Goal: Task Accomplishment & Management: Manage account settings

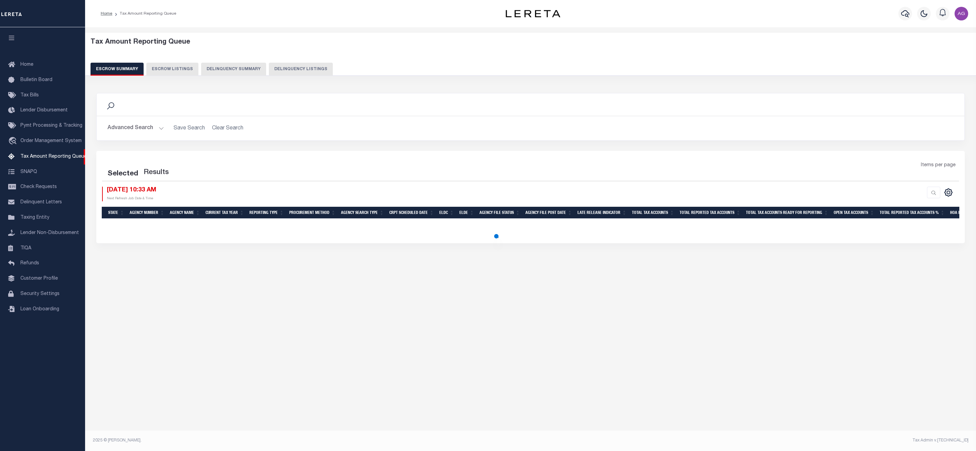
click at [234, 70] on button "Delinquency Summary" at bounding box center [233, 69] width 65 height 13
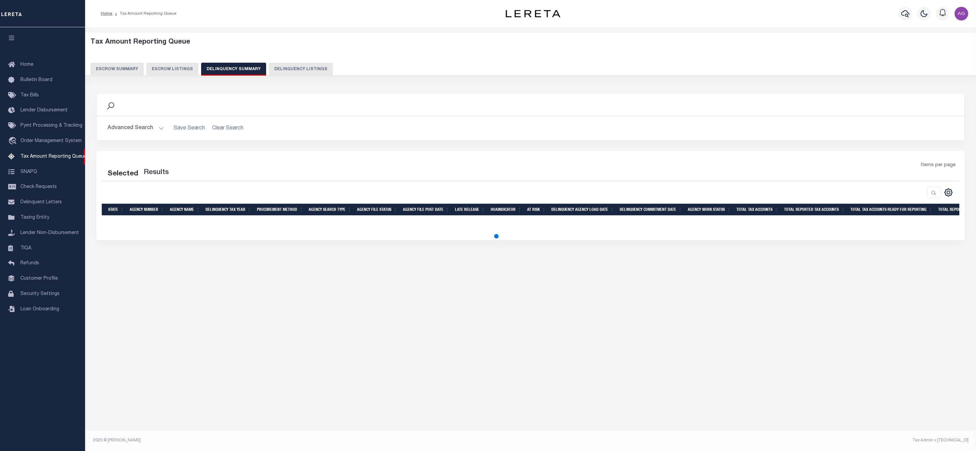
click at [299, 65] on button "Delinquency Listings" at bounding box center [301, 69] width 64 height 13
select select "100"
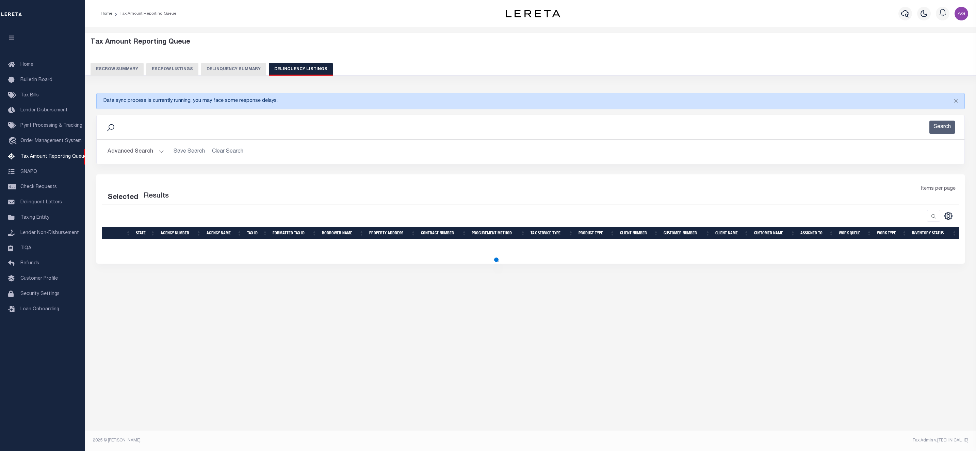
select select "100"
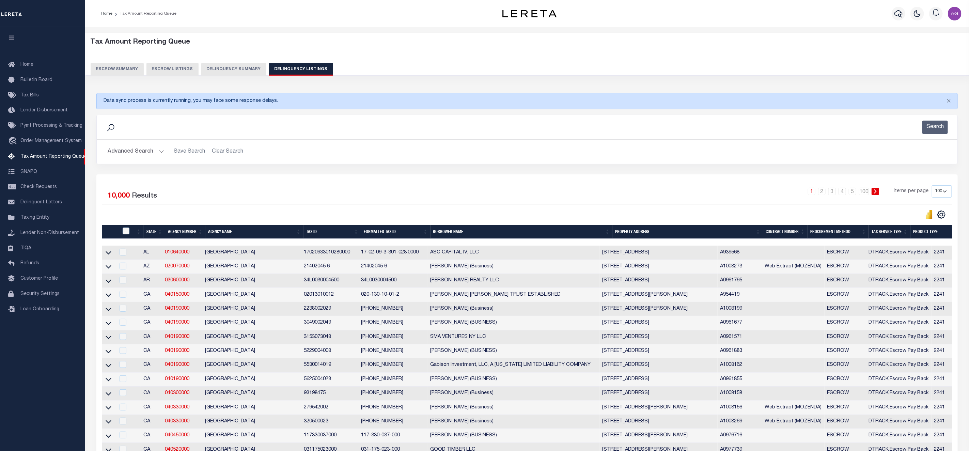
click at [141, 151] on button "Advanced Search" at bounding box center [136, 151] width 57 height 13
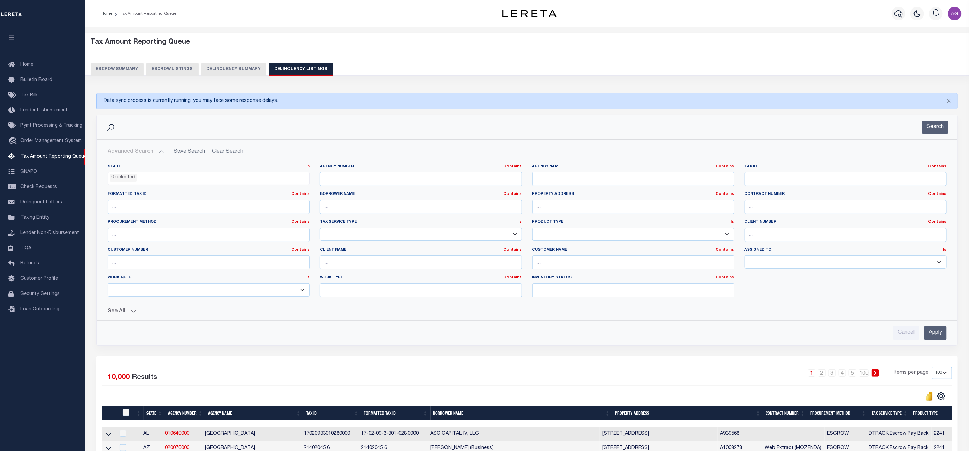
click at [240, 74] on button "Delinquency Summary" at bounding box center [233, 69] width 65 height 13
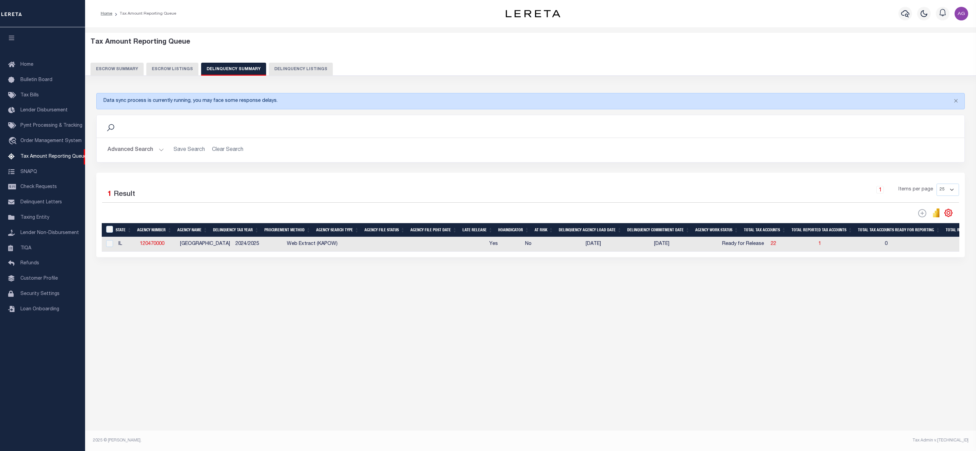
click at [148, 147] on button "Advanced Search" at bounding box center [136, 149] width 57 height 13
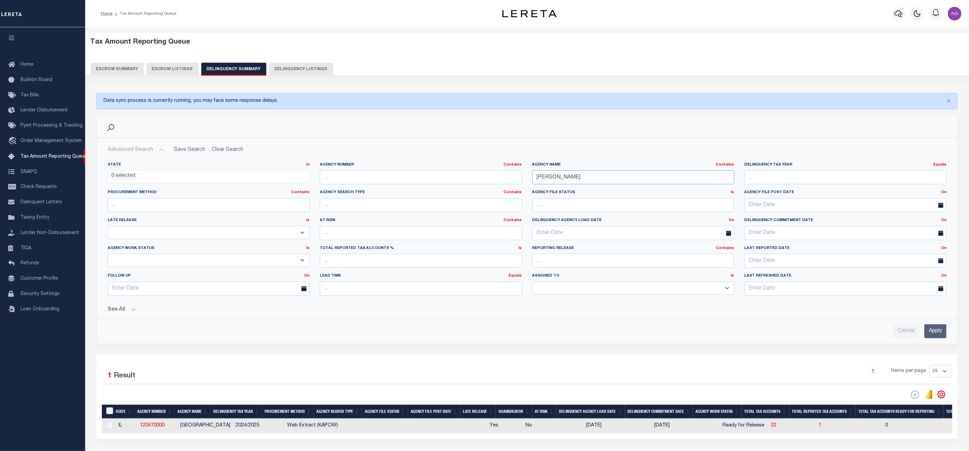
click at [598, 179] on input "kendall" at bounding box center [633, 177] width 202 height 14
click at [934, 328] on input "Apply" at bounding box center [935, 331] width 22 height 14
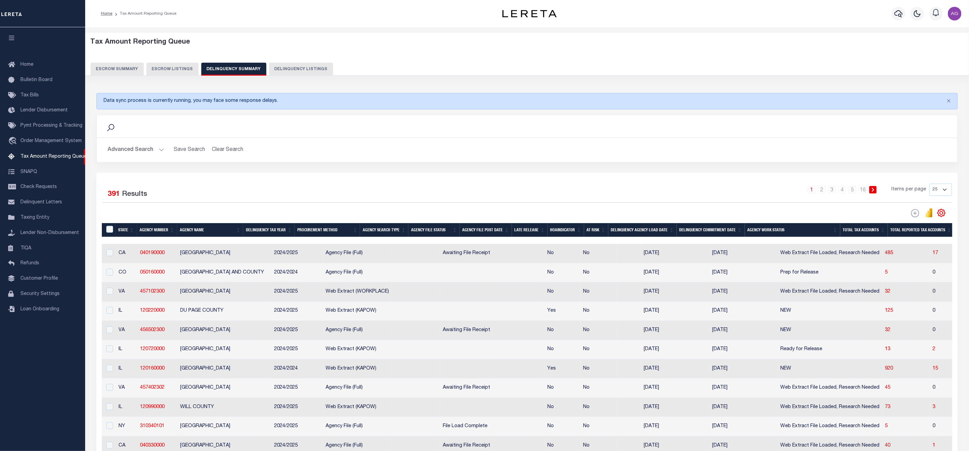
click at [291, 71] on button "Delinquency Listings" at bounding box center [301, 69] width 64 height 13
select select
select select "100"
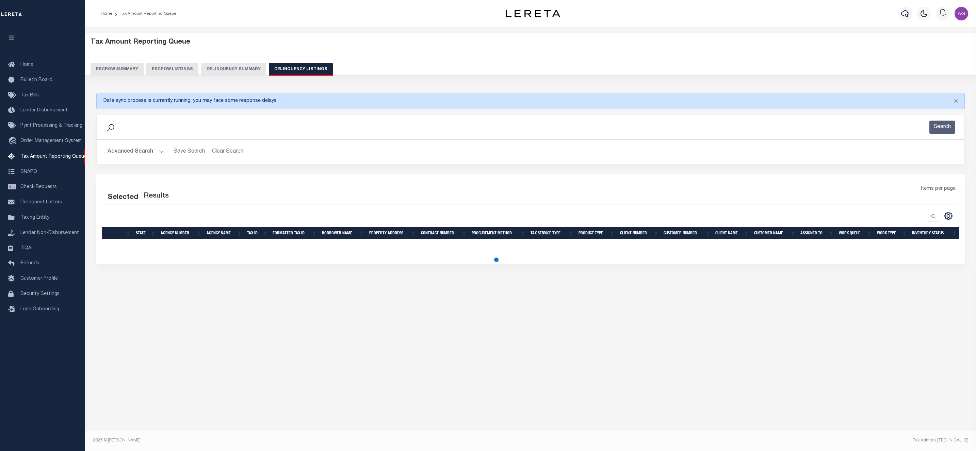
click at [134, 157] on button "Advanced Search" at bounding box center [136, 151] width 57 height 13
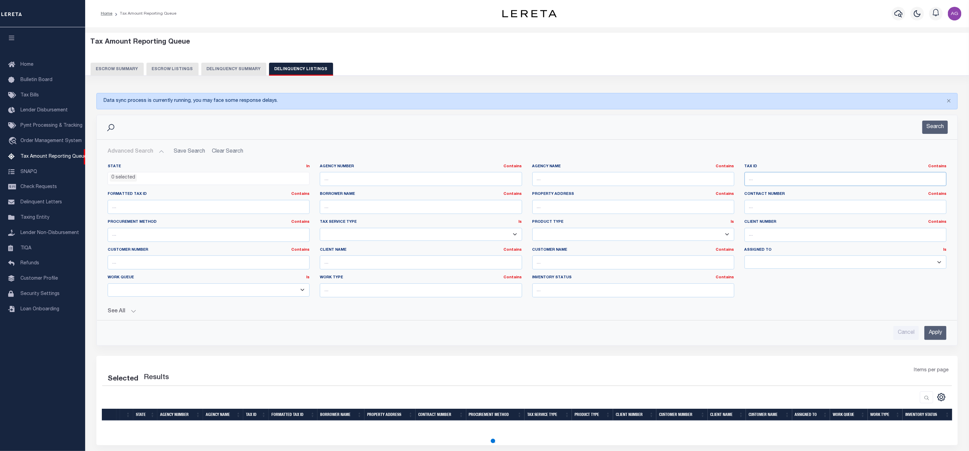
click at [829, 182] on input "text" at bounding box center [845, 179] width 202 height 14
paste input "003711006000"
type input "003711006000"
click at [932, 338] on input "Apply" at bounding box center [935, 333] width 22 height 14
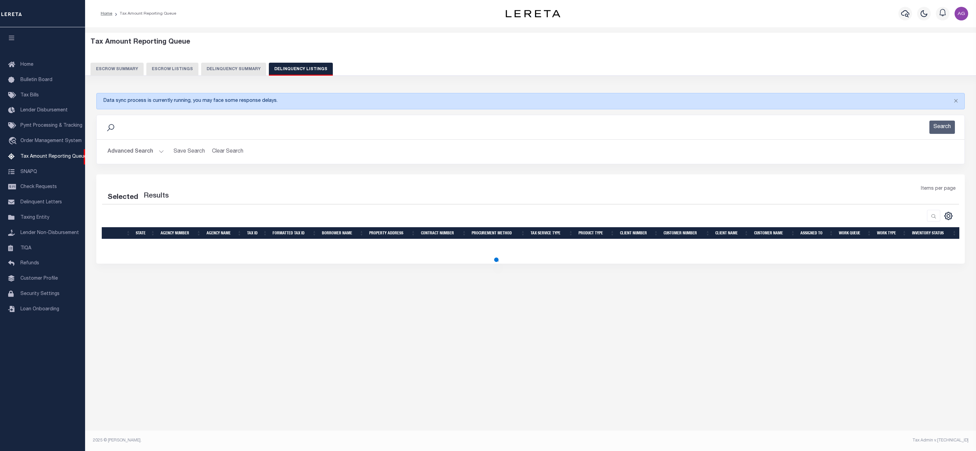
select select "100"
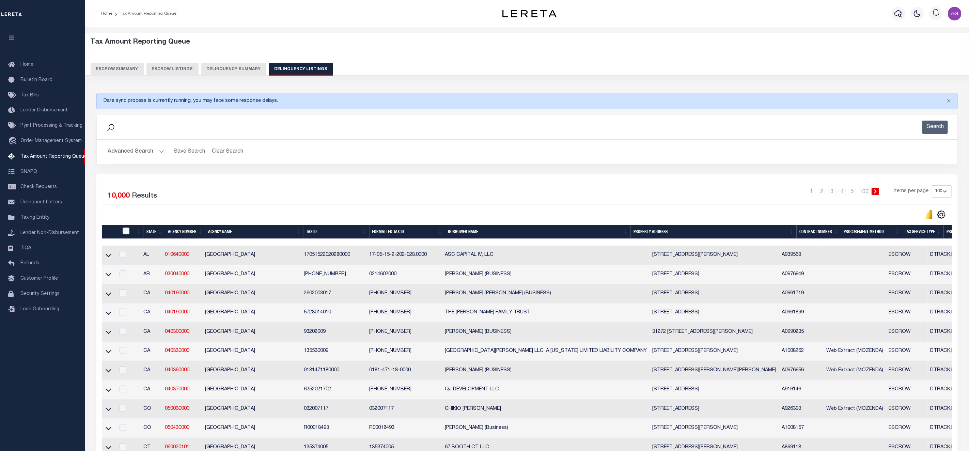
click at [150, 152] on button "Advanced Search" at bounding box center [136, 151] width 57 height 13
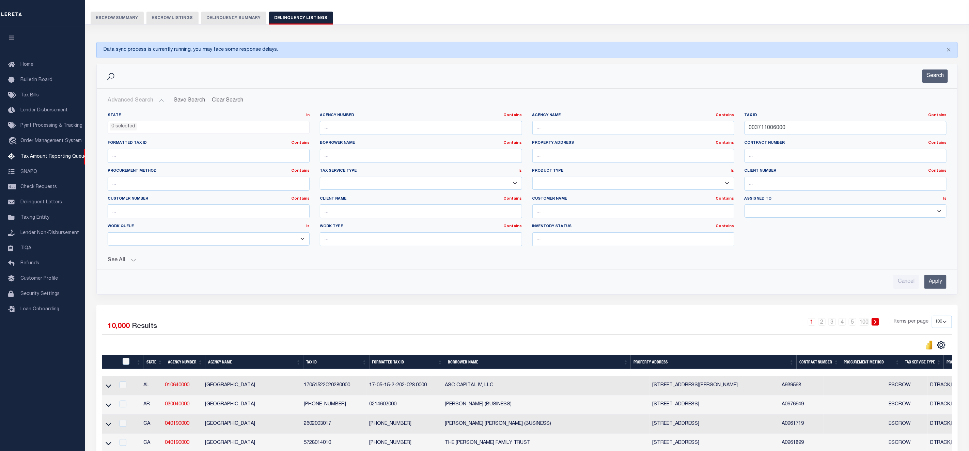
scroll to position [102, 0]
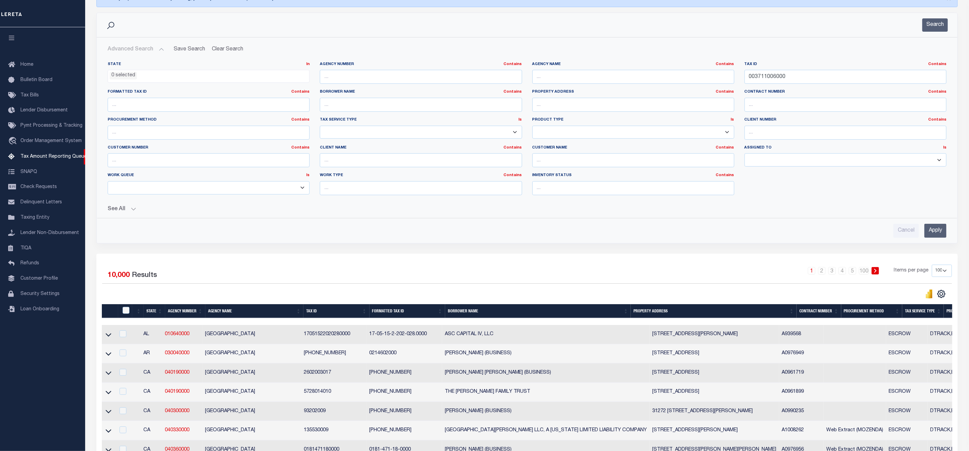
click at [935, 233] on input "Apply" at bounding box center [935, 231] width 22 height 14
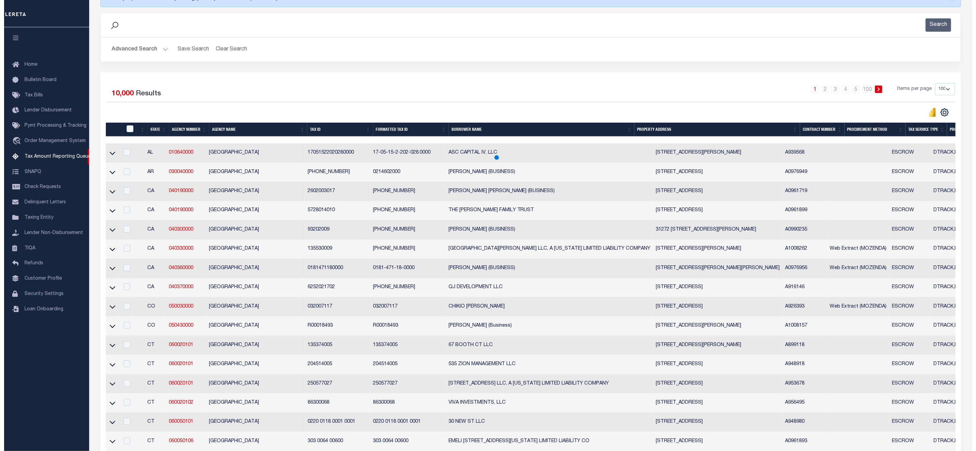
scroll to position [0, 0]
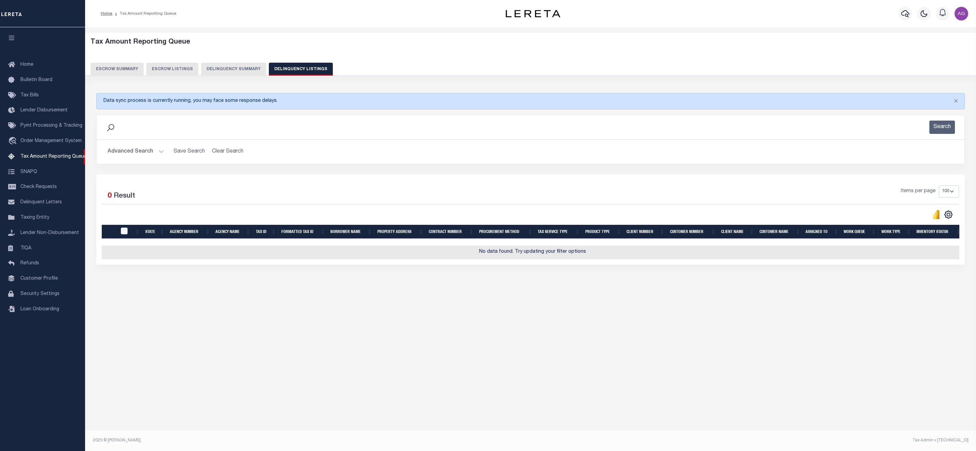
click at [133, 151] on button "Advanced Search" at bounding box center [136, 151] width 57 height 13
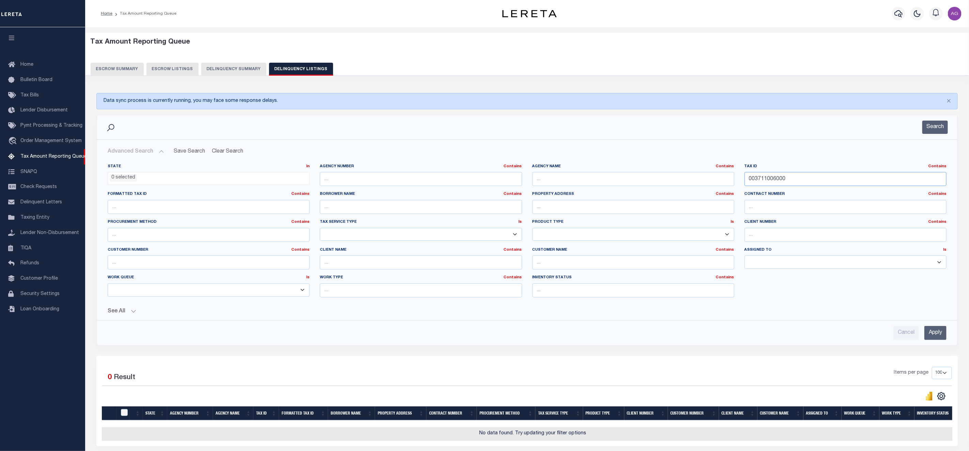
click at [799, 177] on input "003711006000" at bounding box center [845, 179] width 202 height 14
click at [799, 178] on input "003711006000" at bounding box center [845, 179] width 202 height 14
click at [600, 176] on input "text" at bounding box center [633, 179] width 202 height 14
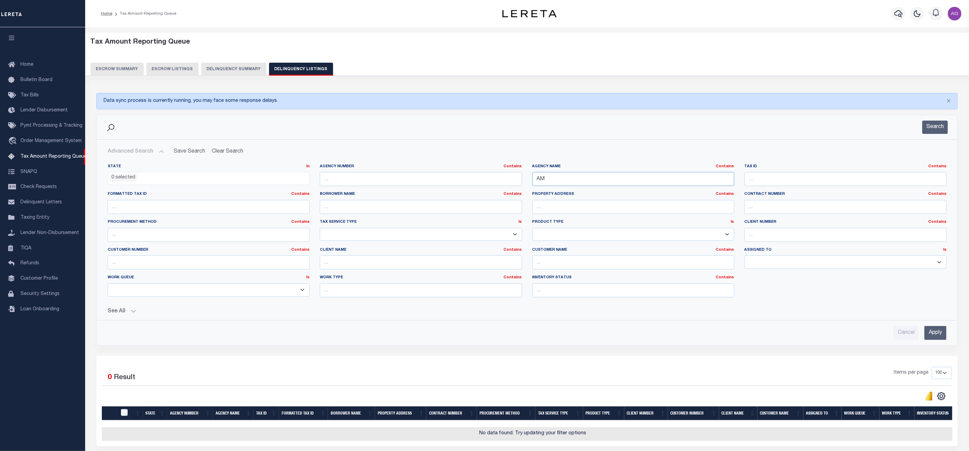
type input "A"
click at [234, 75] on button "Delinquency Summary" at bounding box center [233, 69] width 65 height 13
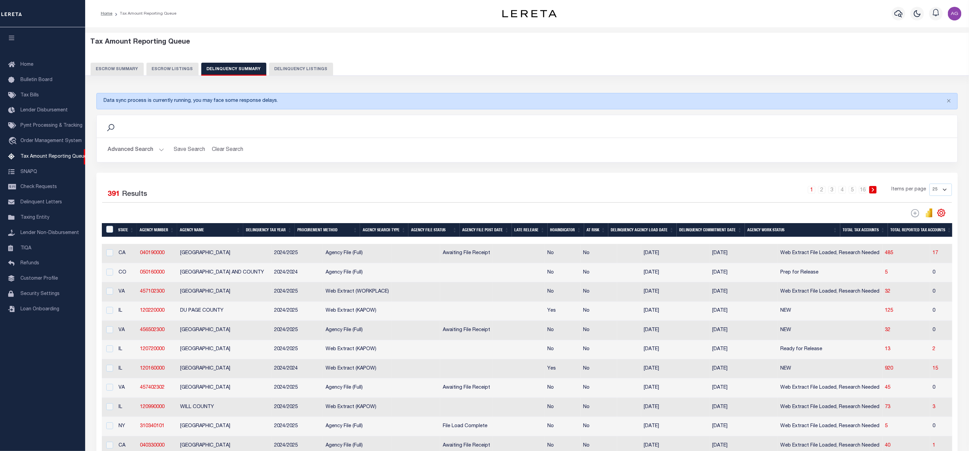
click at [140, 146] on button "Advanced Search" at bounding box center [136, 149] width 57 height 13
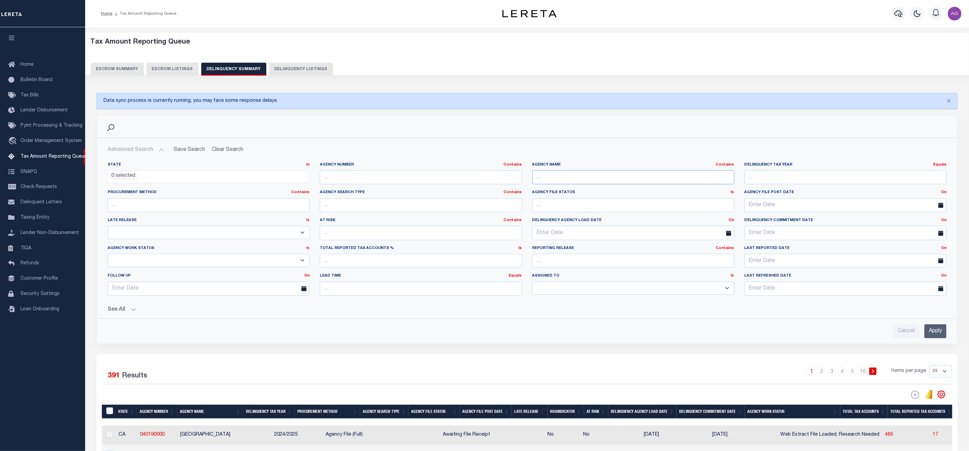
click at [579, 172] on input "text" at bounding box center [633, 177] width 202 height 14
click at [581, 176] on input "text" at bounding box center [633, 177] width 202 height 14
type input "[GEOGRAPHIC_DATA]"
click at [927, 338] on input "Apply" at bounding box center [935, 331] width 22 height 14
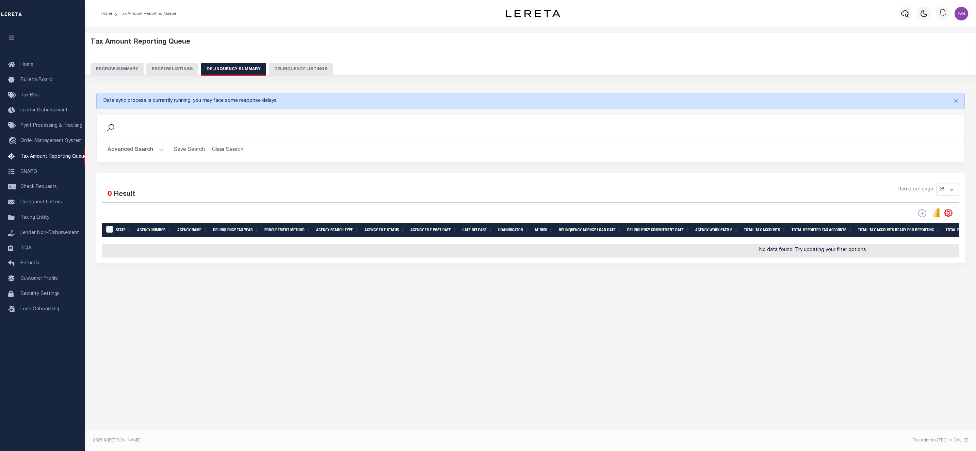
click at [139, 154] on button "Advanced Search" at bounding box center [136, 149] width 57 height 13
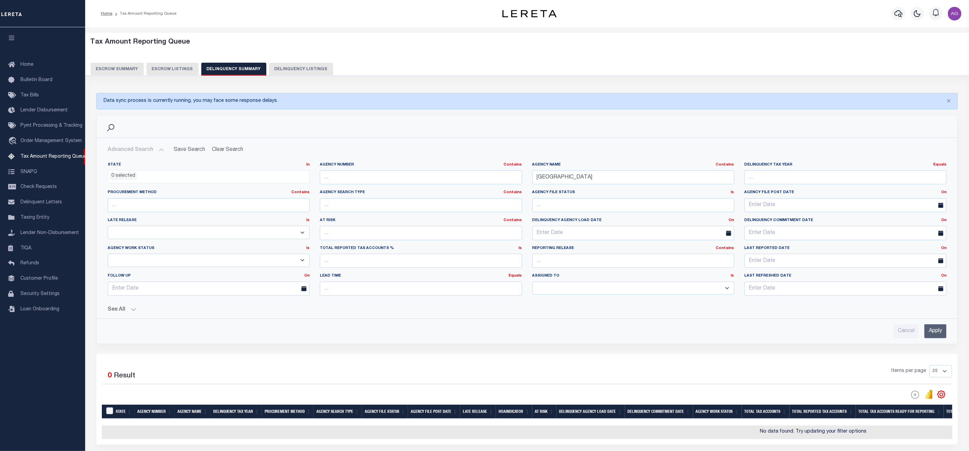
click at [126, 311] on button "See All" at bounding box center [527, 309] width 839 height 6
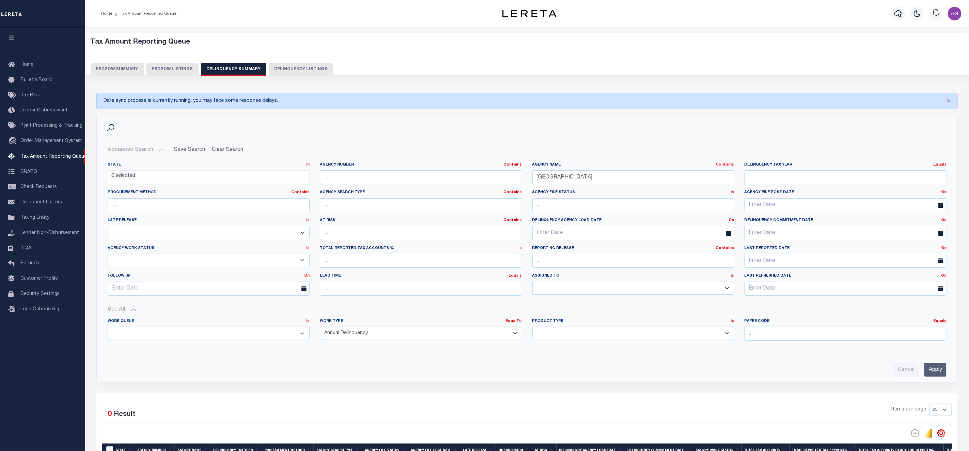
click at [932, 373] on input "Apply" at bounding box center [935, 370] width 22 height 14
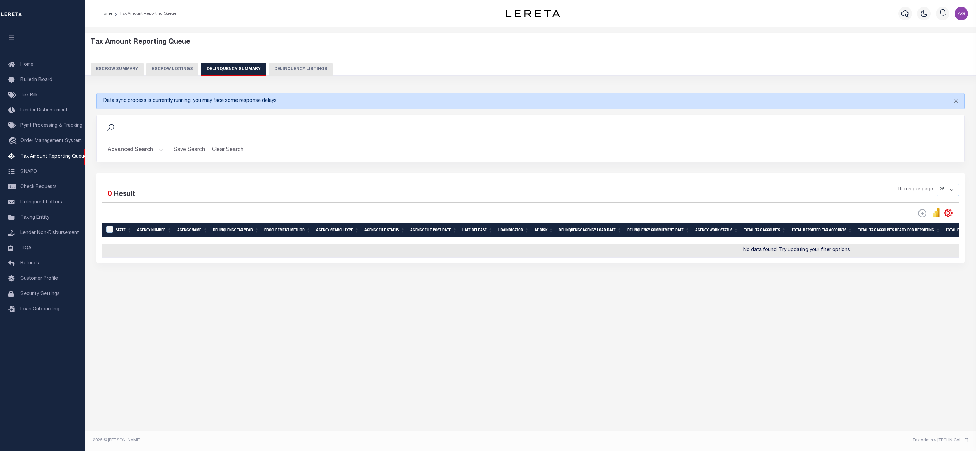
click at [282, 69] on button "Delinquency Listings" at bounding box center [301, 69] width 64 height 13
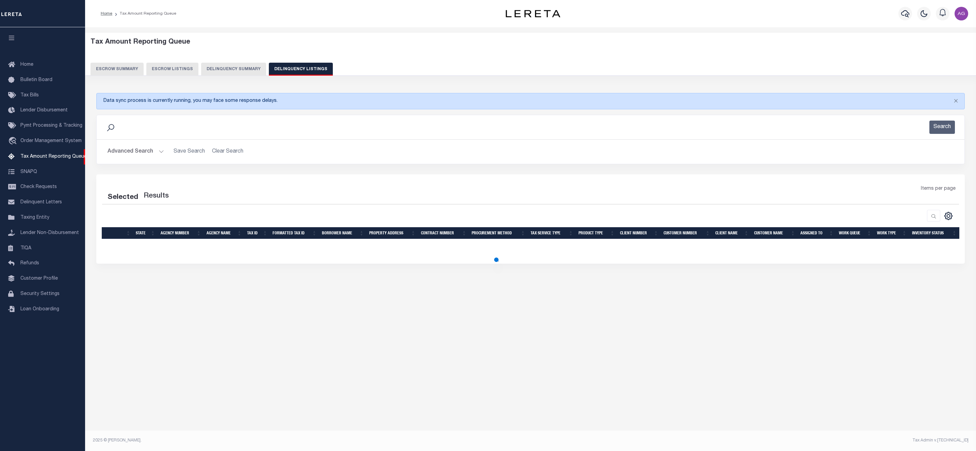
click at [237, 68] on button "Delinquency Summary" at bounding box center [233, 69] width 65 height 13
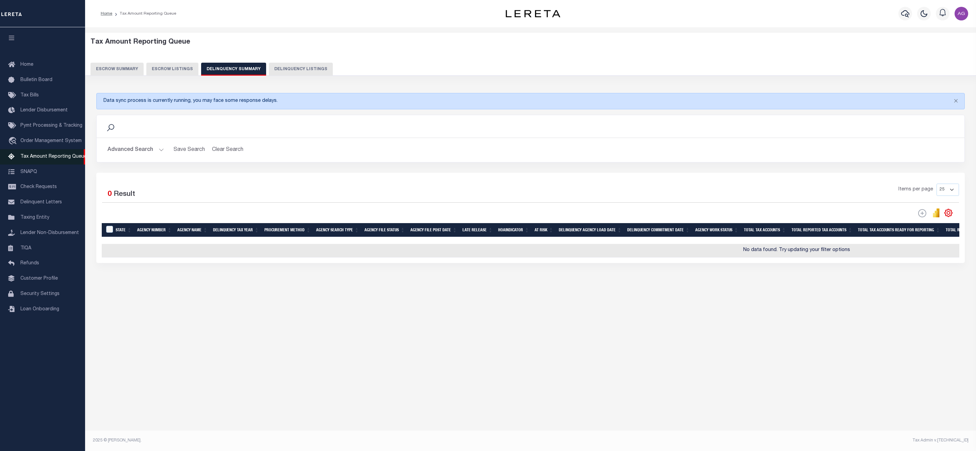
click at [45, 158] on span "Tax Amount Reporting Queue" at bounding box center [53, 156] width 66 height 5
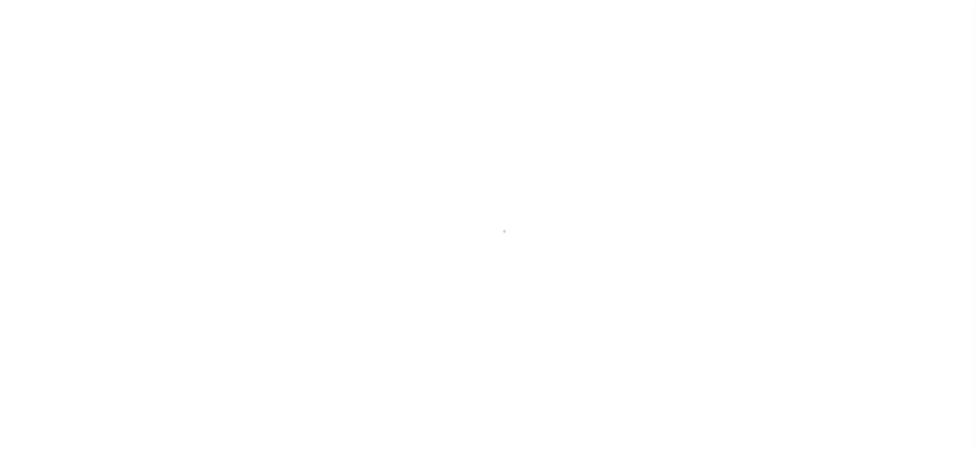
select select "AgustinADLQBank"
select select
select select "200"
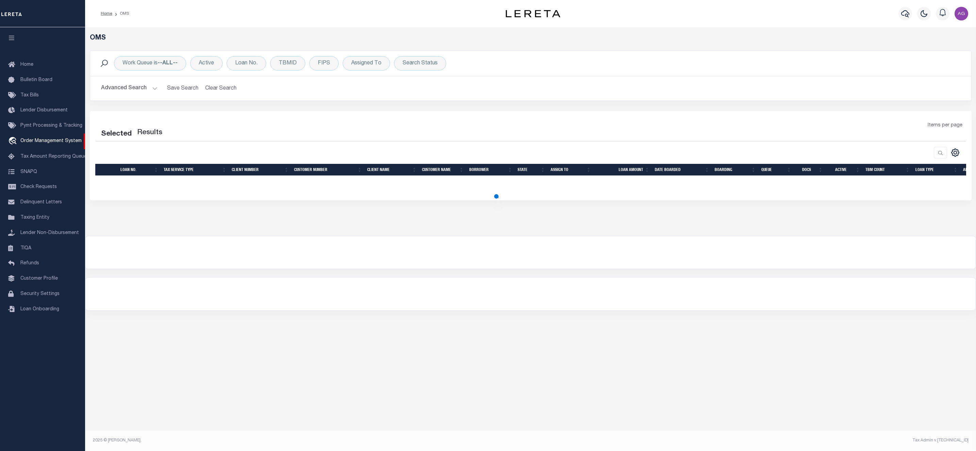
click at [119, 91] on button "Advanced Search" at bounding box center [129, 88] width 57 height 13
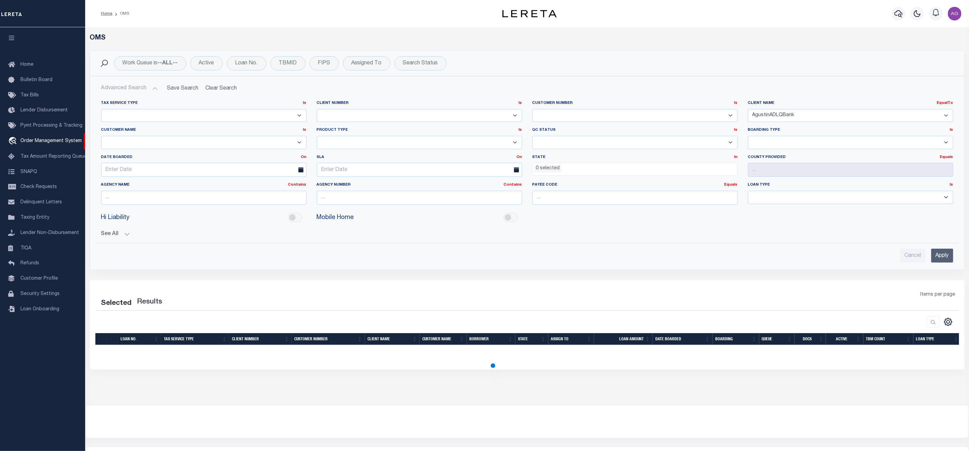
select select "200"
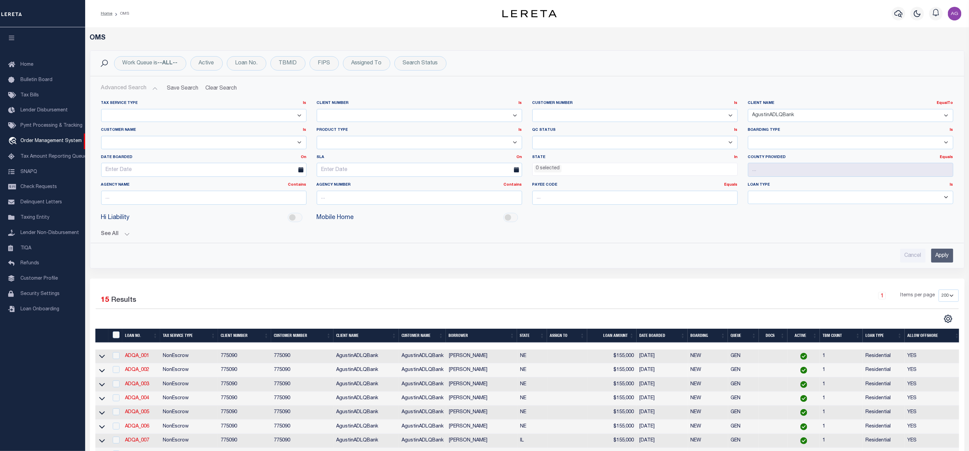
click at [844, 116] on select "78796 AB ABL Accumatch - Refunds AF AFCU AgustinADLQBank AgustinDtrackBank ALB …" at bounding box center [850, 115] width 205 height 13
select select
click at [748, 109] on select "78796 AB ABL Accumatch - Refunds AF AFCU AgustinADLQBank AgustinDtrackBank ALB …" at bounding box center [850, 115] width 205 height 13
click at [370, 199] on input "text" at bounding box center [419, 198] width 205 height 14
type input "040030000"
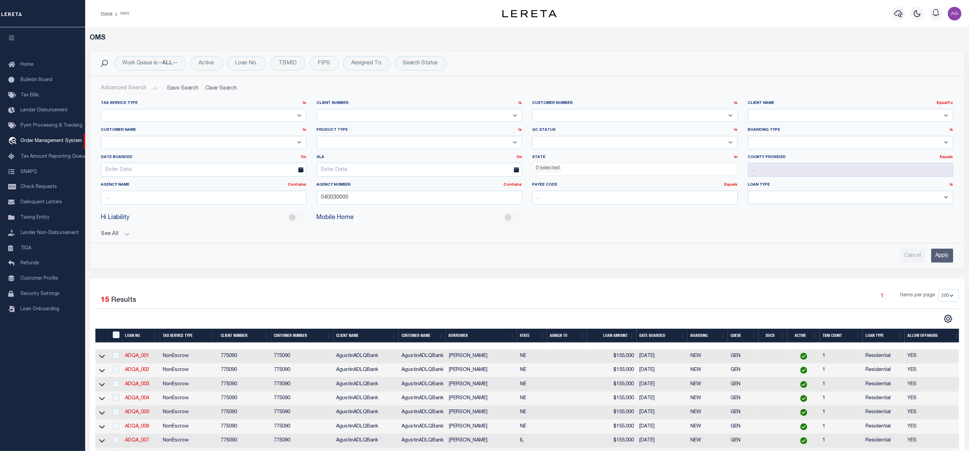
click at [939, 253] on input "Apply" at bounding box center [942, 256] width 22 height 14
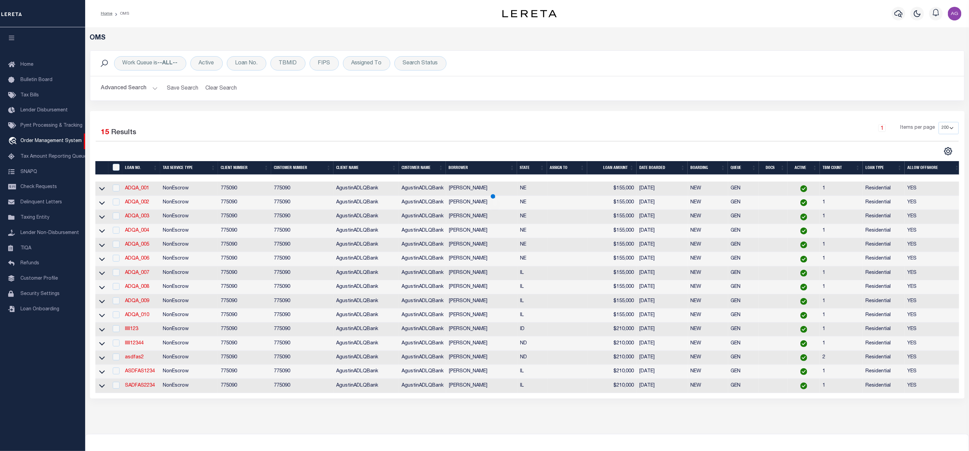
click at [142, 91] on button "Advanced Search" at bounding box center [129, 88] width 57 height 13
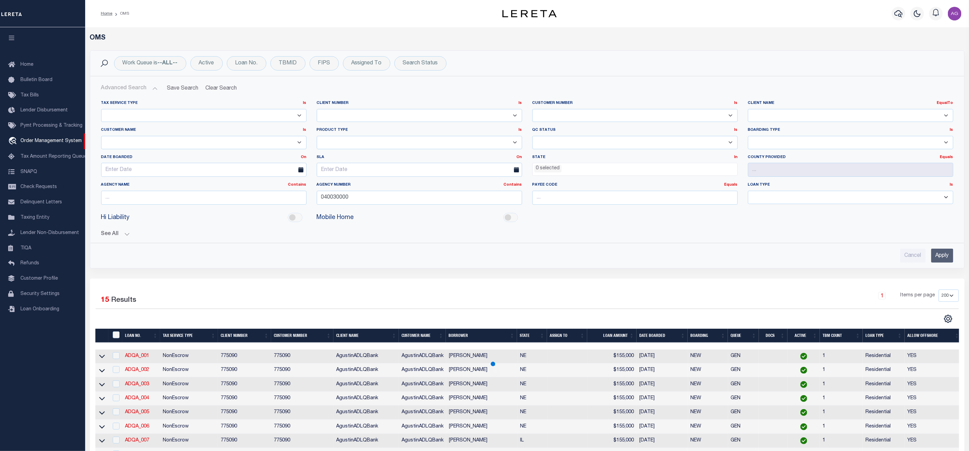
click at [123, 237] on button "See All" at bounding box center [527, 234] width 852 height 6
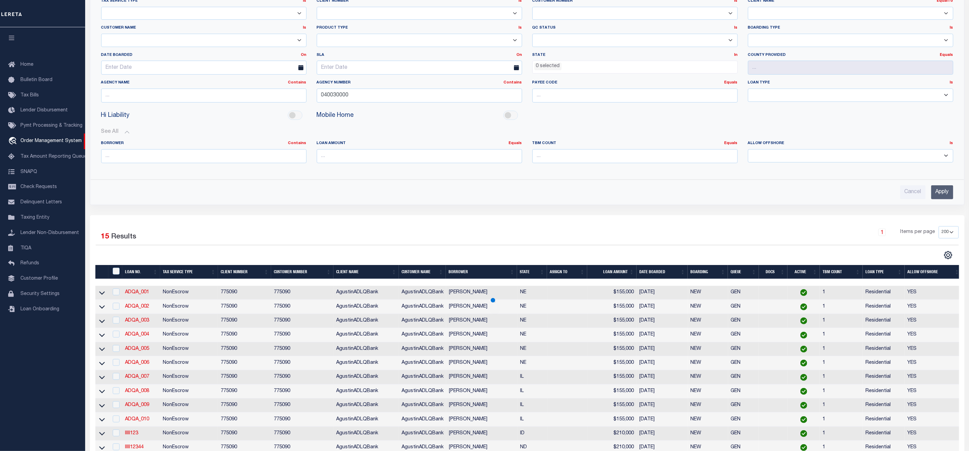
scroll to position [204, 0]
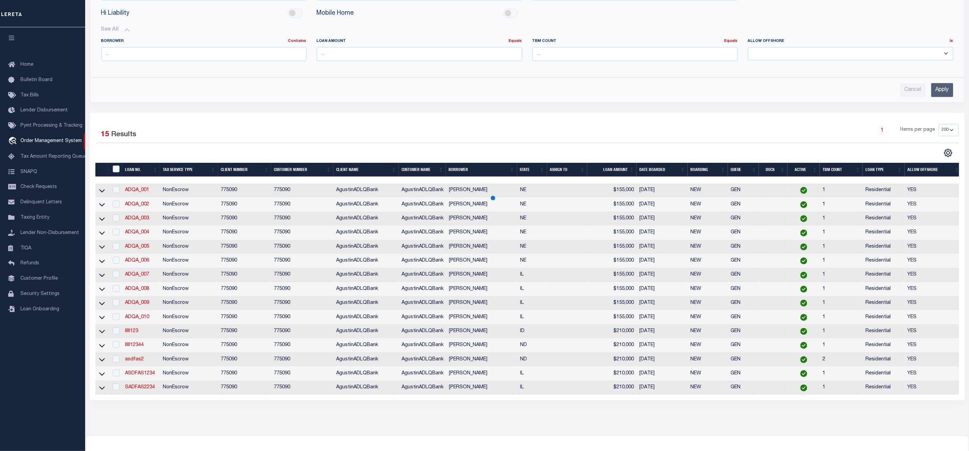
click at [938, 94] on input "Apply" at bounding box center [942, 90] width 22 height 14
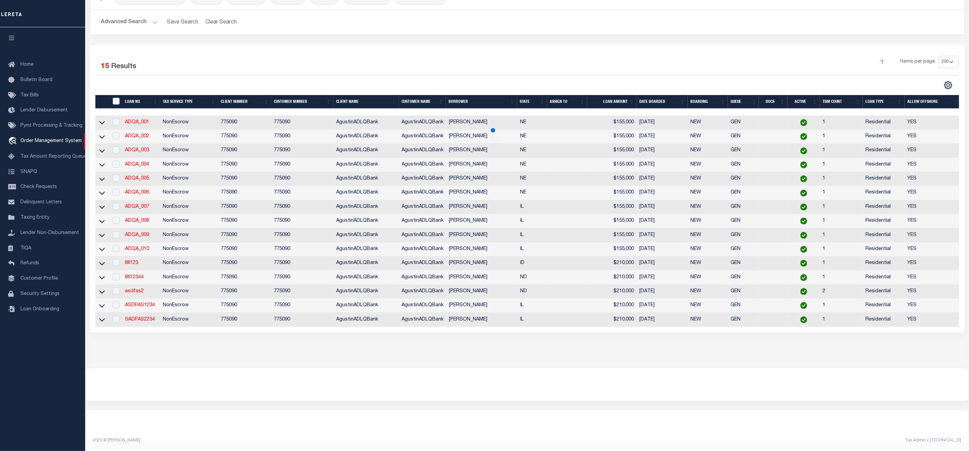
scroll to position [72, 0]
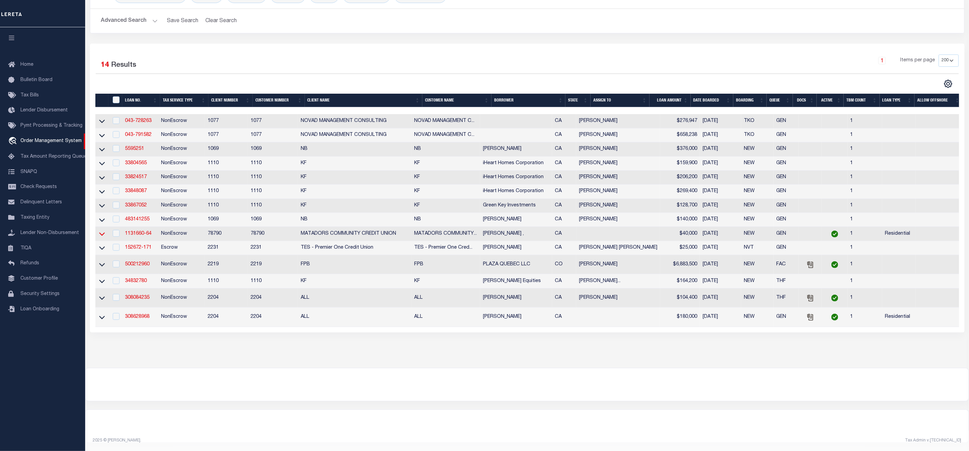
click at [99, 233] on icon at bounding box center [102, 234] width 6 height 3
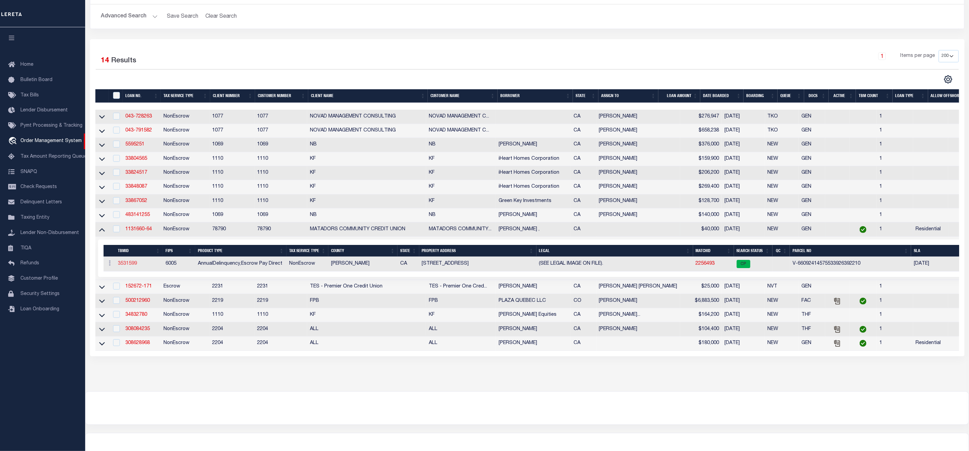
click at [130, 266] on link "3531599" at bounding box center [127, 263] width 19 height 5
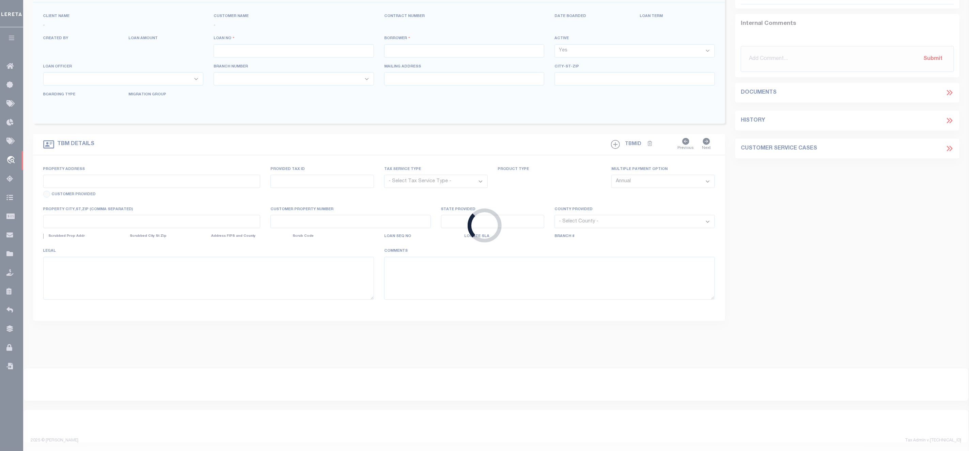
scroll to position [31, 0]
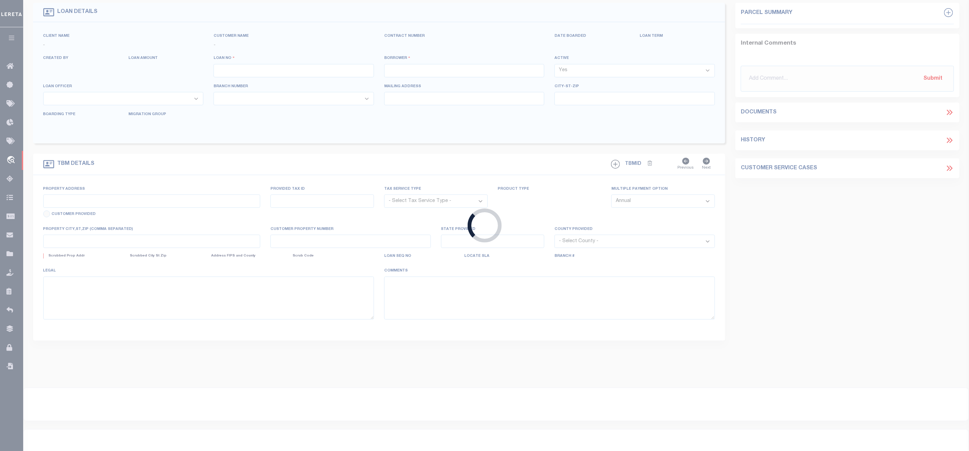
type input "1131660-64"
type input "PERAZA ,"
select select
type input "4150 QUAIL HILL ST"
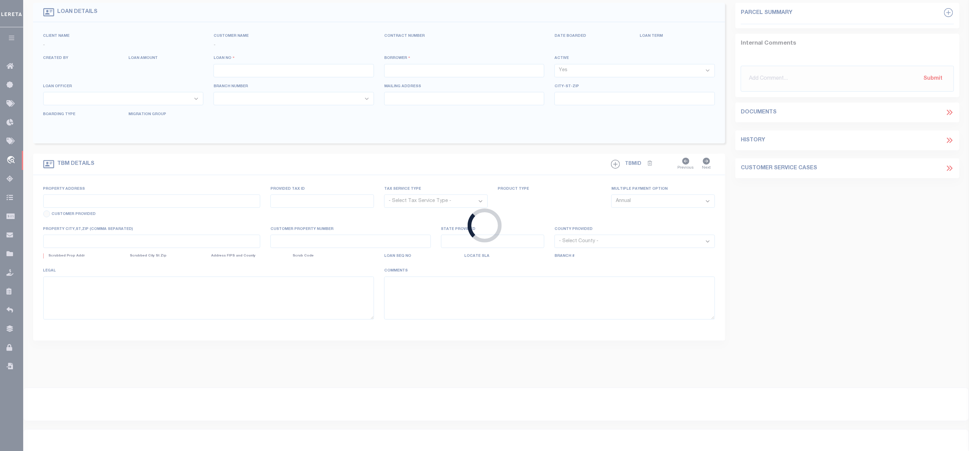
type input "IONE CA 95640"
select select
select select "10"
select select
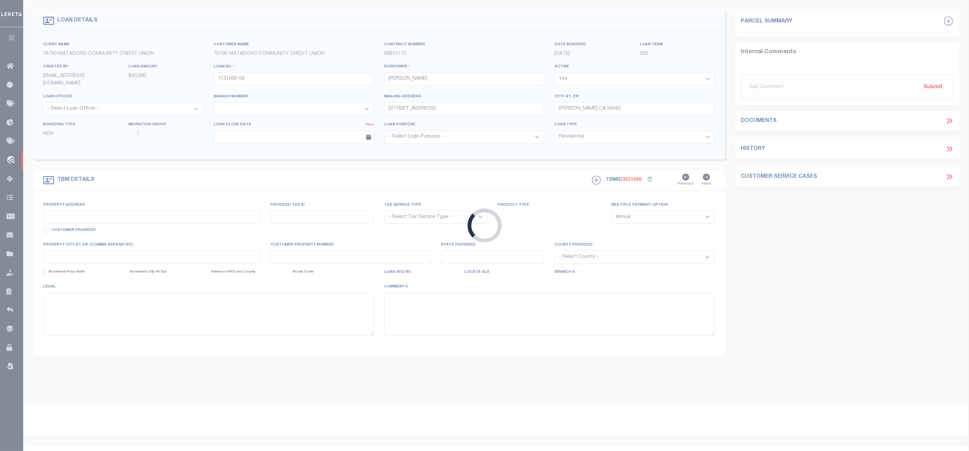
scroll to position [0, 0]
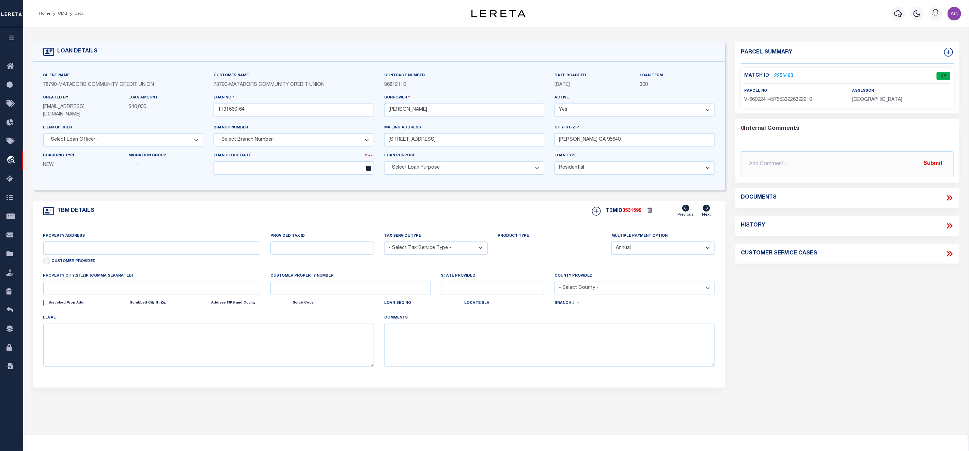
type input "4150 QUAIL HILL CT"
radio input "true"
select select "NonEscrow"
select select
type input "IONE CA 956409600"
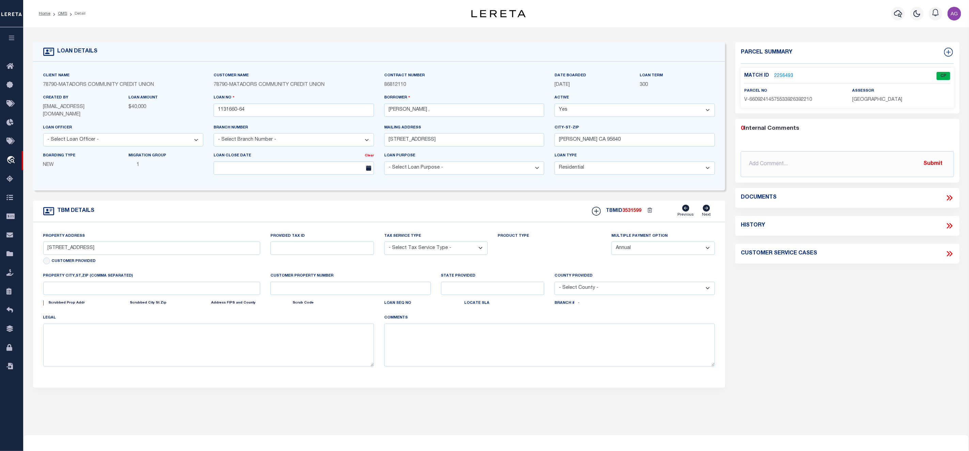
type input "1131660-64"
type input "CA"
type textarea "(SEE LEGAL IMAGE ON FILE)."
click at [780, 75] on link "2256493" at bounding box center [783, 76] width 19 height 7
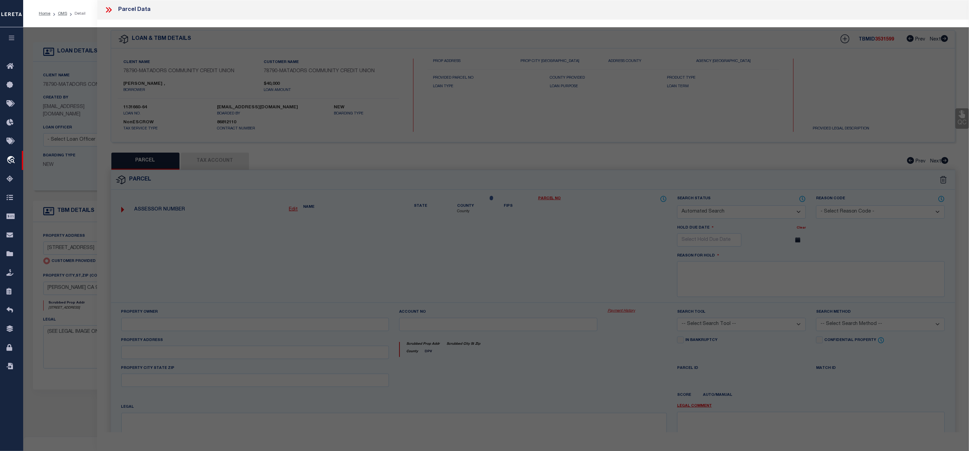
checkbox input "false"
select select "CP"
type input "4150 QUAIL HILL CT"
checkbox input "false"
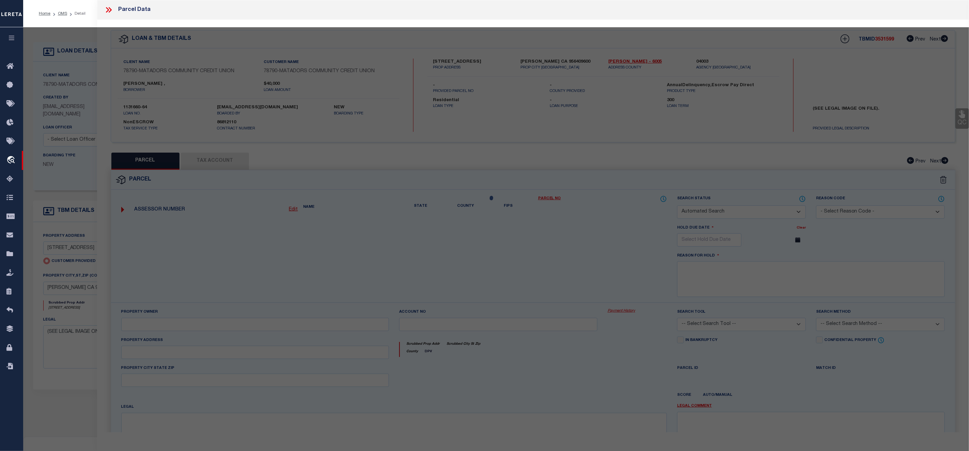
type input "IONE CA 956409600"
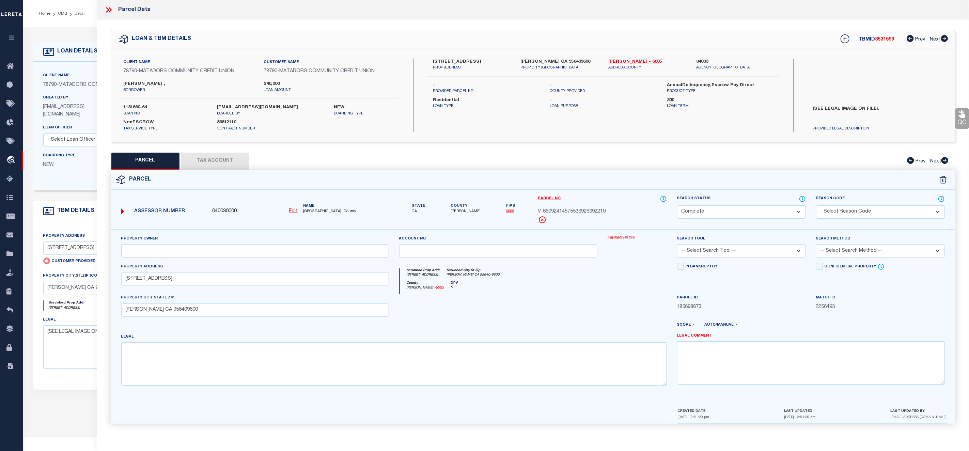
click at [620, 238] on link "Payment History" at bounding box center [636, 238] width 59 height 6
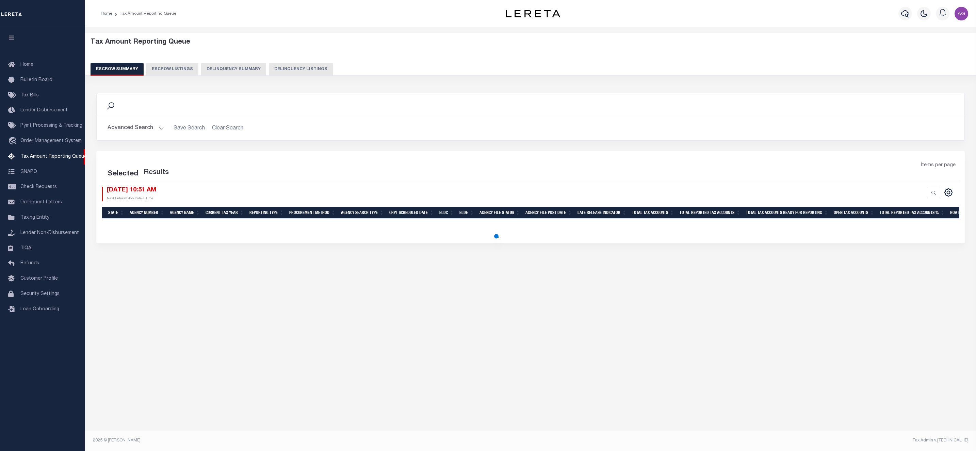
click at [238, 72] on button "Delinquency Summary" at bounding box center [233, 69] width 65 height 13
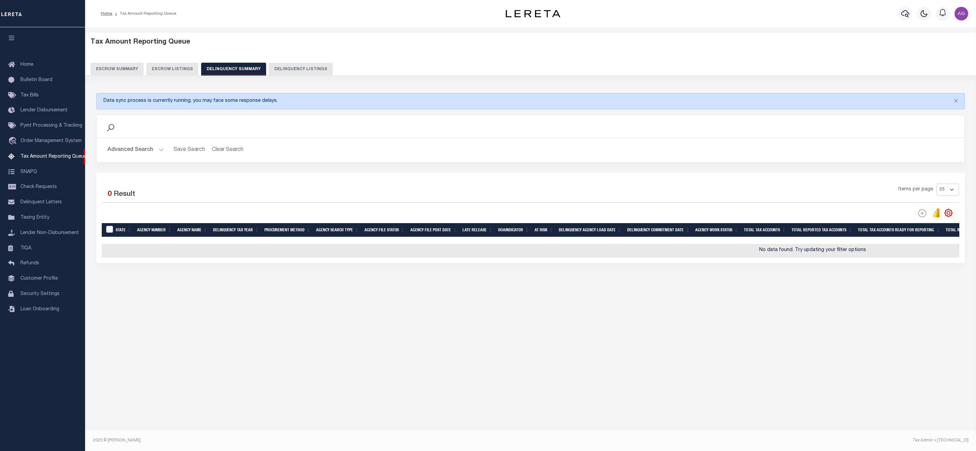
click at [136, 153] on button "Advanced Search" at bounding box center [136, 149] width 57 height 13
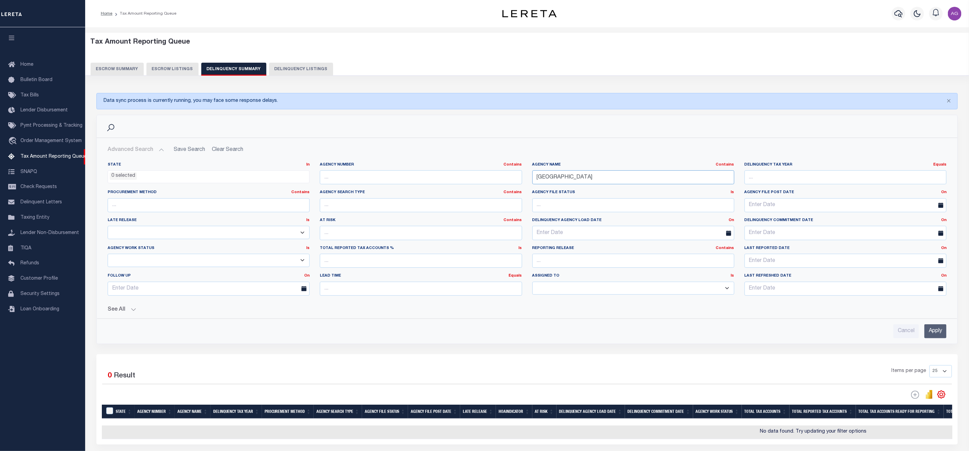
click at [571, 179] on input "[GEOGRAPHIC_DATA]" at bounding box center [633, 177] width 202 height 14
click at [938, 334] on input "Apply" at bounding box center [935, 331] width 22 height 14
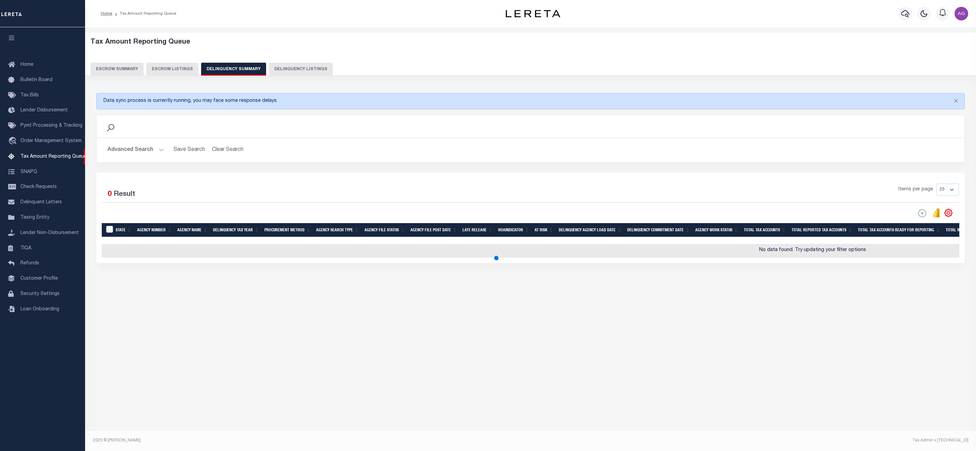
click at [313, 67] on button "Delinquency Listings" at bounding box center [301, 69] width 64 height 13
select select "100"
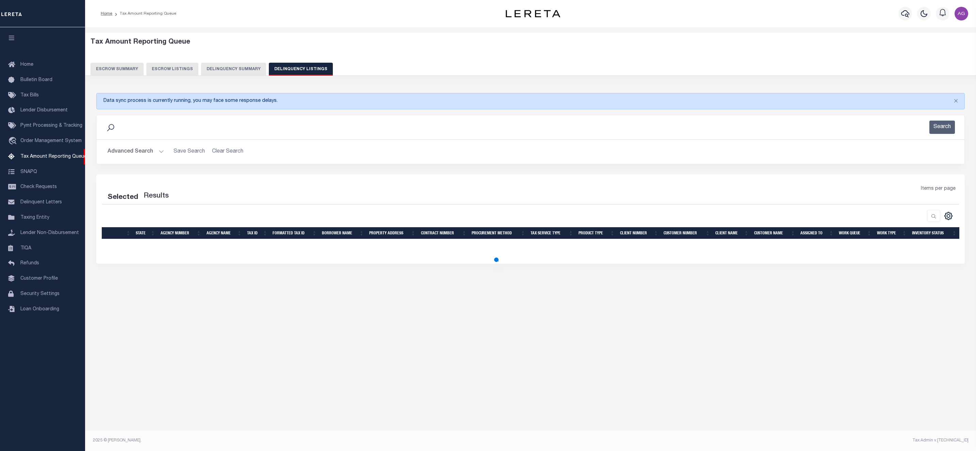
click at [118, 150] on button "Advanced Search" at bounding box center [136, 151] width 57 height 13
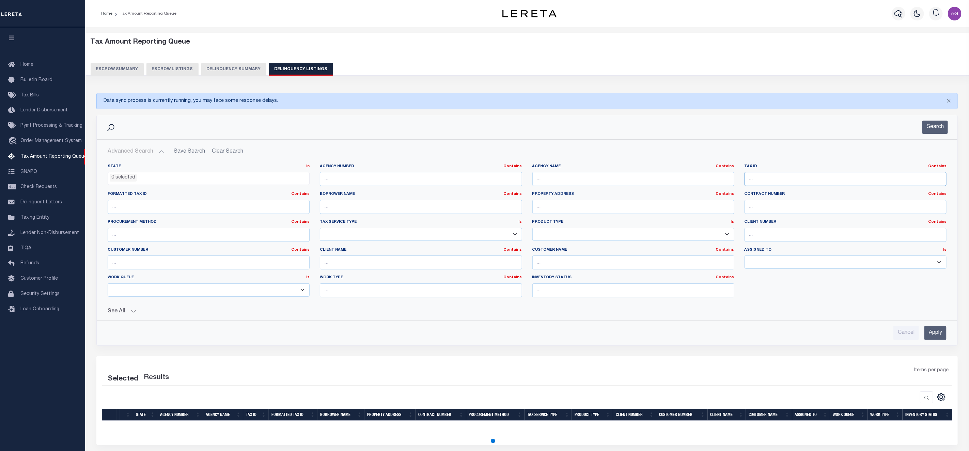
click at [789, 184] on input "text" at bounding box center [845, 179] width 202 height 14
paste input "0130093190000"
type input "0130093190000"
click at [939, 333] on input "Apply" at bounding box center [935, 333] width 22 height 14
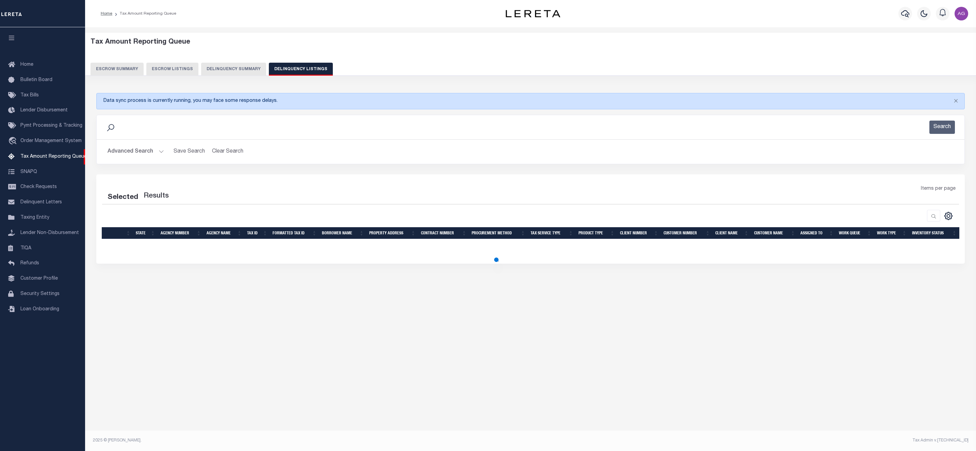
select select "100"
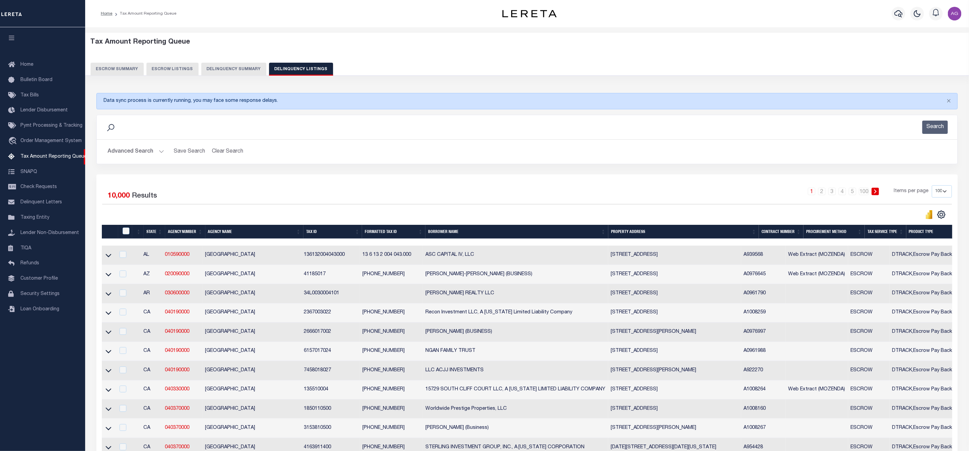
click at [136, 150] on button "Advanced Search" at bounding box center [136, 151] width 57 height 13
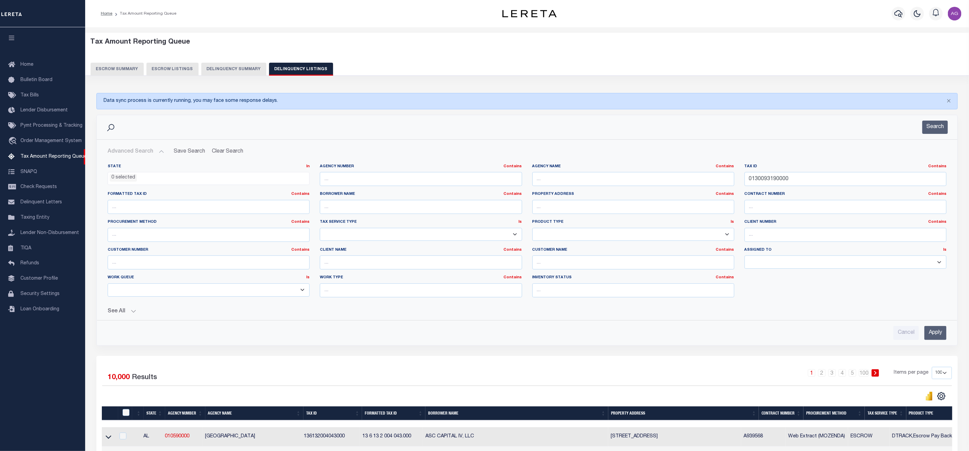
click at [933, 333] on input "Apply" at bounding box center [935, 333] width 22 height 14
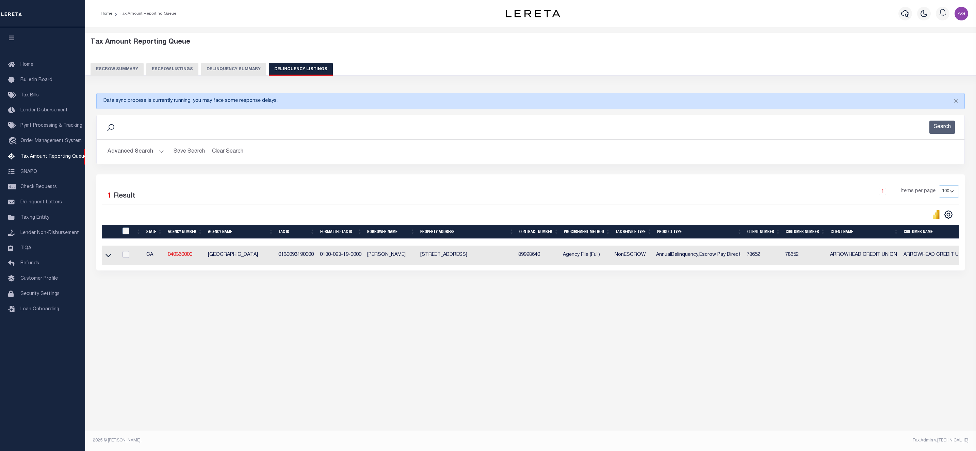
click at [126, 255] on input "checkbox" at bounding box center [126, 254] width 7 height 7
checkbox input "true"
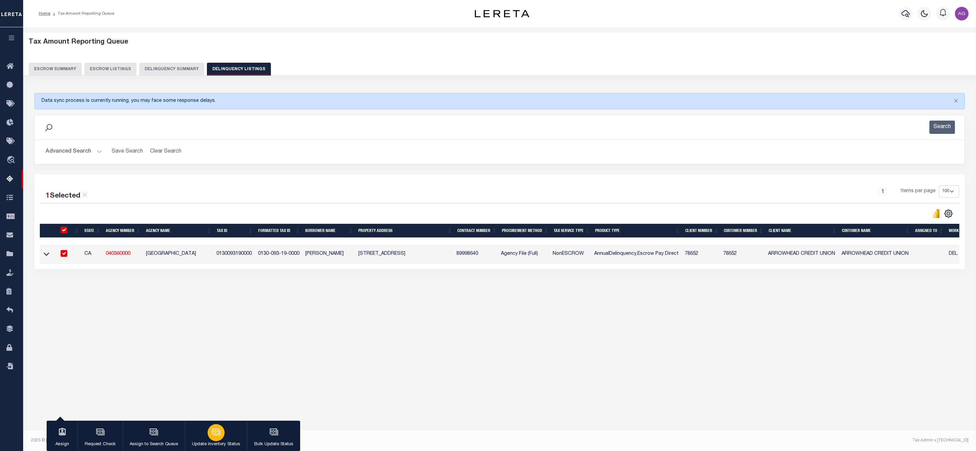
click at [220, 431] on div "button" at bounding box center [216, 432] width 17 height 17
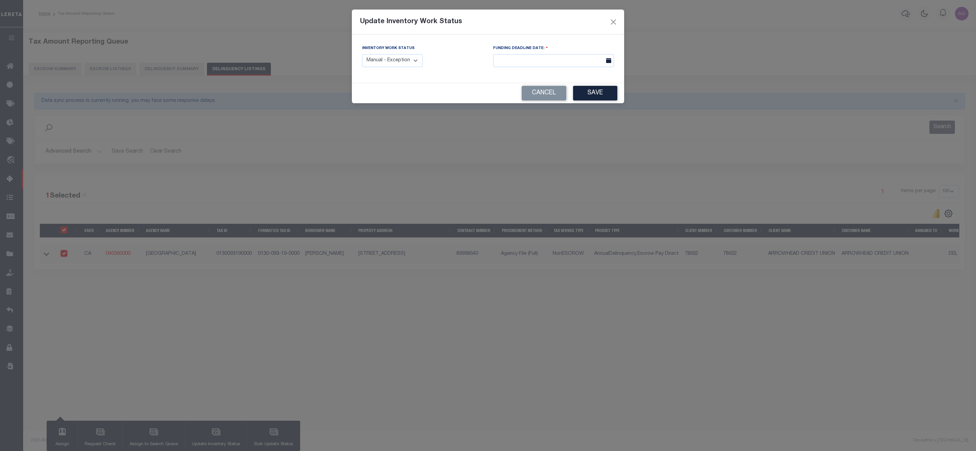
click at [385, 64] on select "Manual - Exception Pended - Awaiting Search Late Add Exception Completed" at bounding box center [392, 60] width 61 height 13
select select "3"
click at [362, 54] on select "Manual - Exception Pended - Awaiting Search Late Add Exception Completed" at bounding box center [392, 60] width 61 height 13
click at [597, 91] on button "Save" at bounding box center [595, 93] width 44 height 15
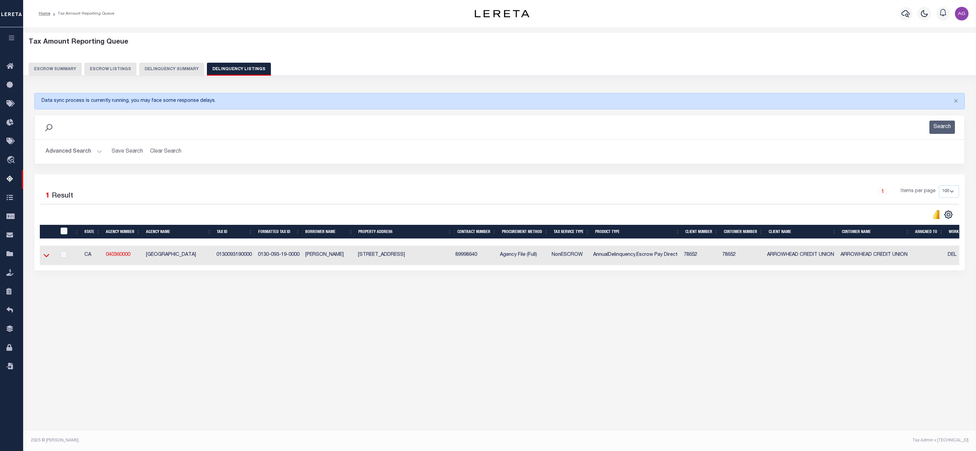
click at [44, 259] on icon at bounding box center [47, 255] width 6 height 7
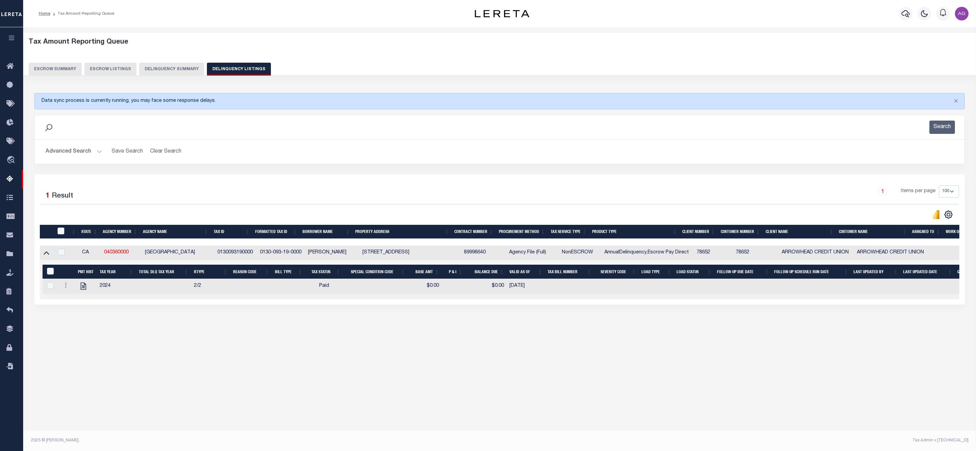
click at [68, 325] on div "Data sync process is currently running, you may face some response delays. Sear…" at bounding box center [500, 205] width 940 height 239
drag, startPoint x: 132, startPoint y: 257, endPoint x: 100, endPoint y: 261, distance: 31.8
click at [100, 259] on tr "CA 040360000 SAN BERNARDINO COUNTY 0130093190000 0130-093-19-0000 ALVAREZ , MIC…" at bounding box center [569, 252] width 1059 height 14
copy tr "040360000"
click at [75, 154] on button "Advanced Search" at bounding box center [74, 151] width 57 height 13
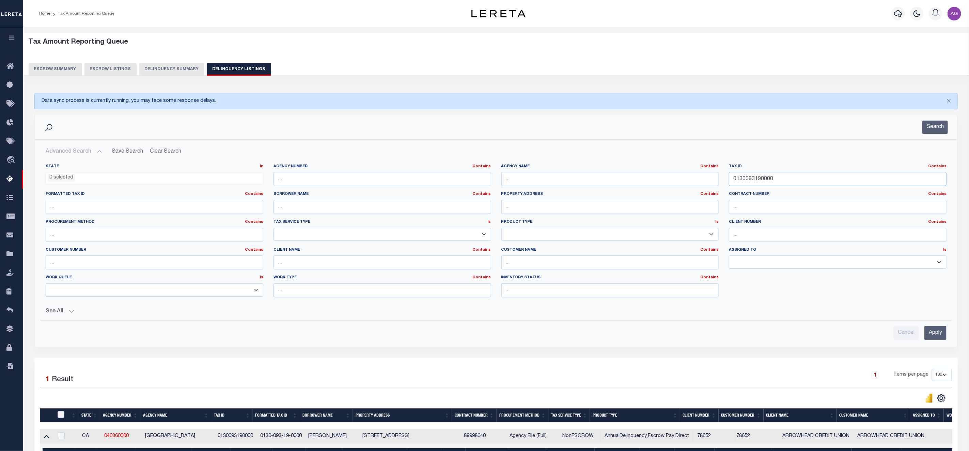
click at [778, 179] on input "0130093190000" at bounding box center [838, 179] width 218 height 14
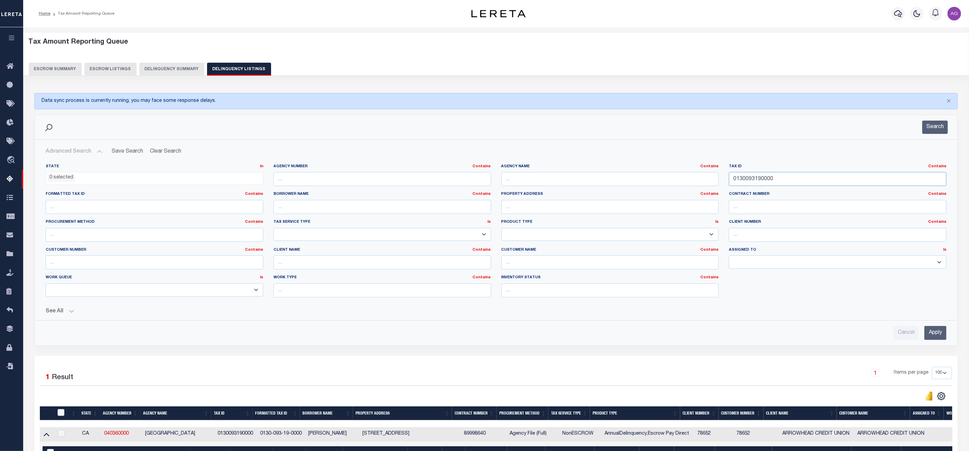
click at [778, 179] on input "0130093190000" at bounding box center [838, 179] width 218 height 14
paste input "8413023021"
type input "8413023021"
click at [940, 338] on input "Apply" at bounding box center [935, 333] width 22 height 14
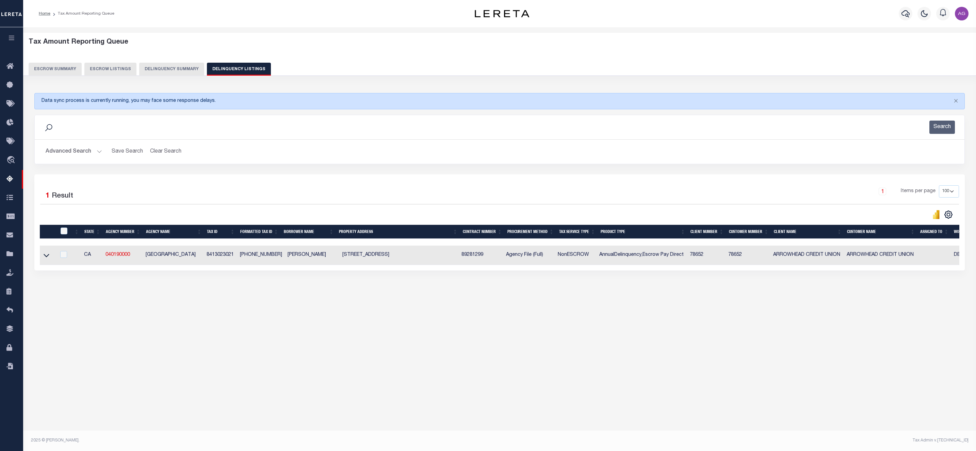
click at [64, 253] on td at bounding box center [63, 254] width 14 height 19
checkbox input "true"
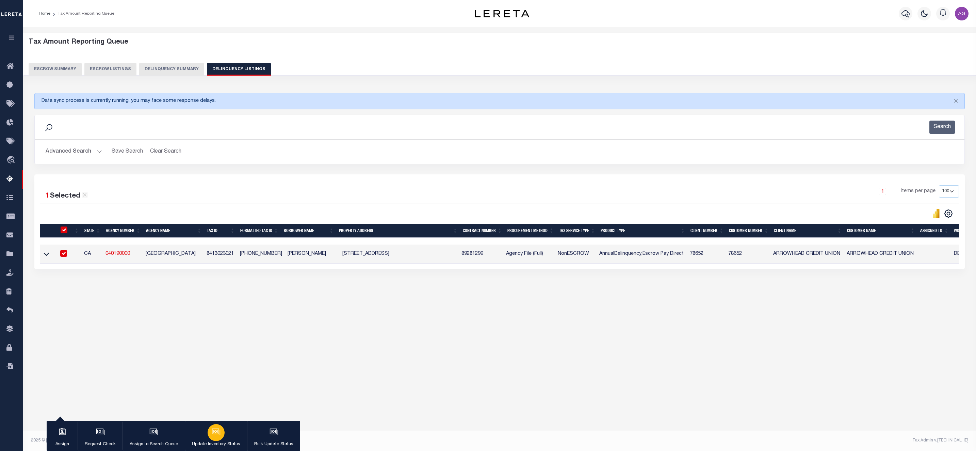
click at [221, 428] on div "button" at bounding box center [216, 432] width 17 height 17
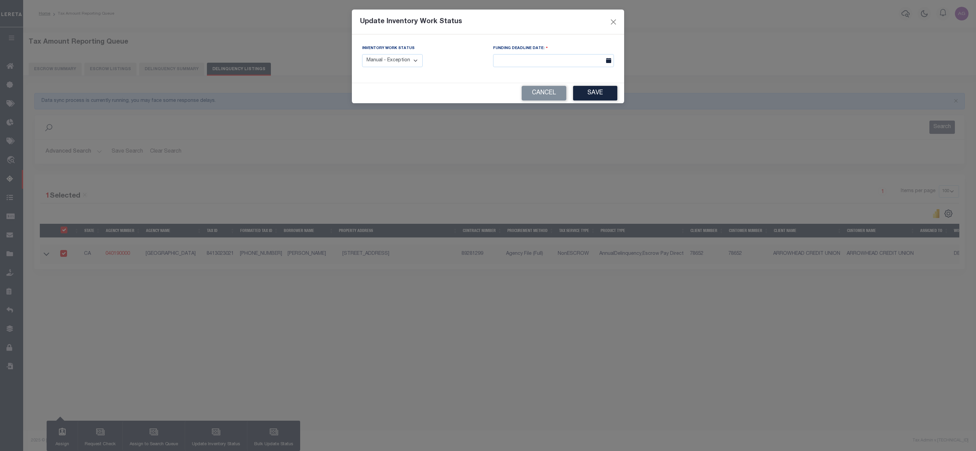
click at [391, 61] on select "Manual - Exception Pended - Awaiting Search Late Add Exception Completed" at bounding box center [392, 60] width 61 height 13
select select "3"
click at [362, 54] on select "Manual - Exception Pended - Awaiting Search Late Add Exception Completed" at bounding box center [392, 60] width 61 height 13
click at [593, 100] on button "Save" at bounding box center [595, 93] width 44 height 15
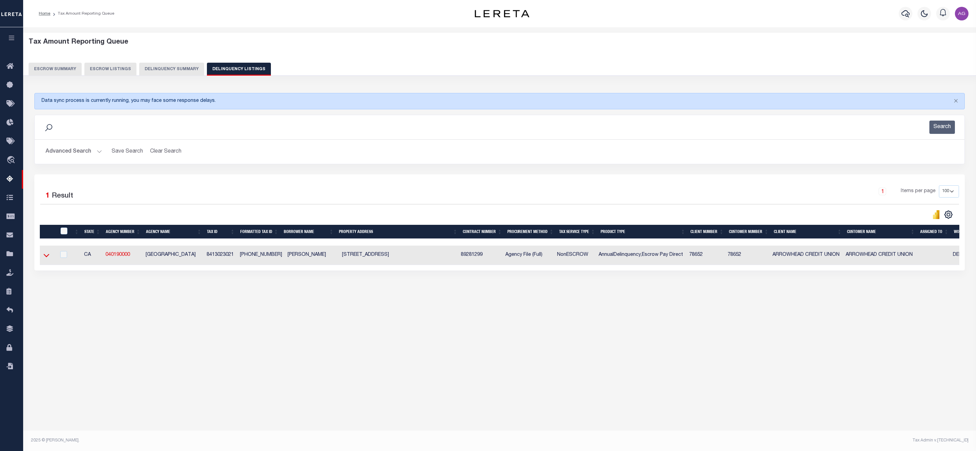
click at [46, 257] on icon at bounding box center [47, 255] width 6 height 7
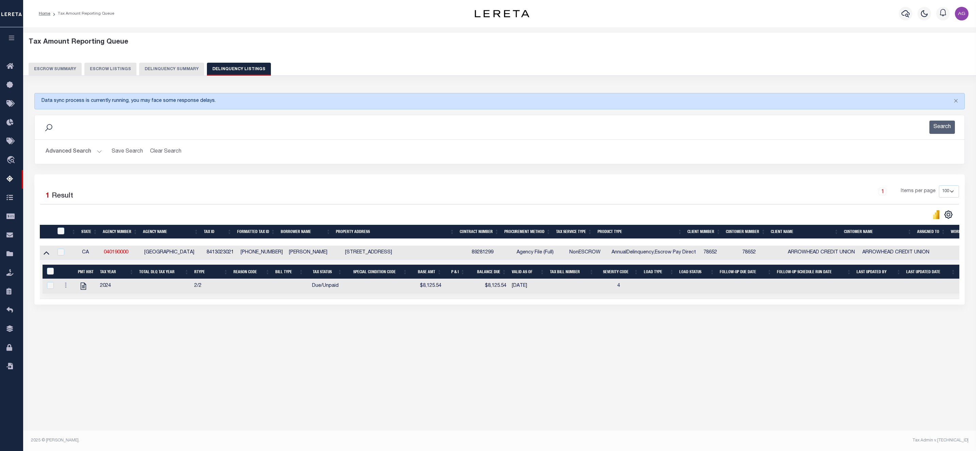
click at [180, 67] on button "Delinquency Summary" at bounding box center [171, 69] width 65 height 13
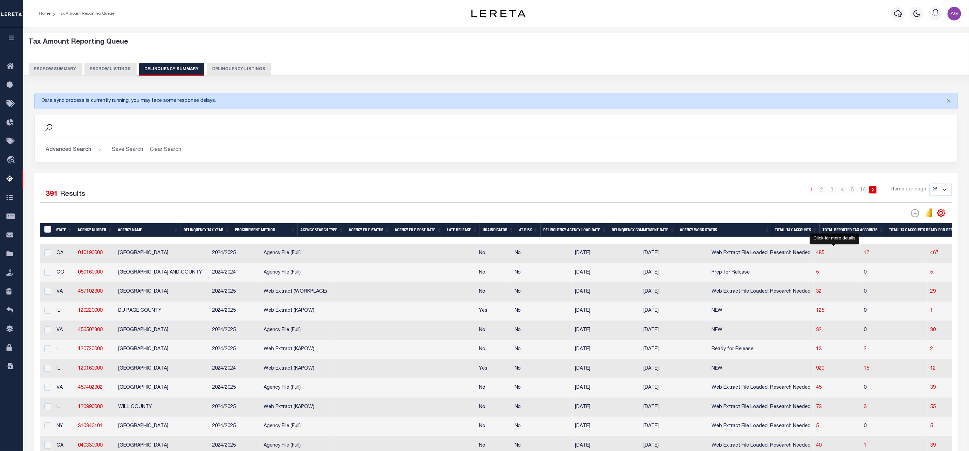
click at [864, 254] on span "17" at bounding box center [866, 253] width 5 height 5
select select "100"
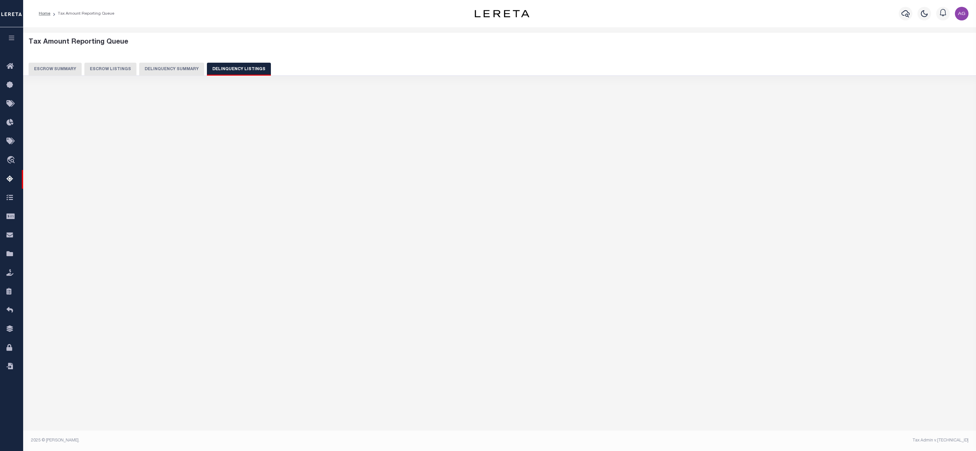
select select "100"
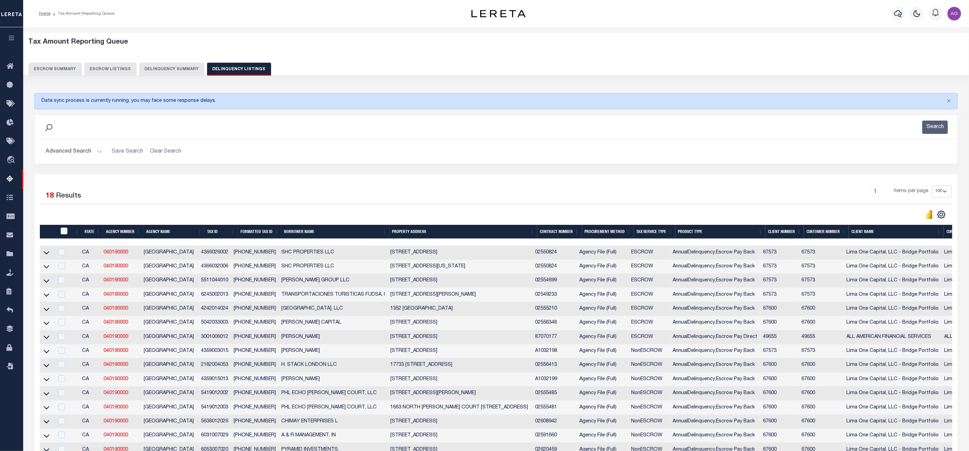
scroll to position [122, 0]
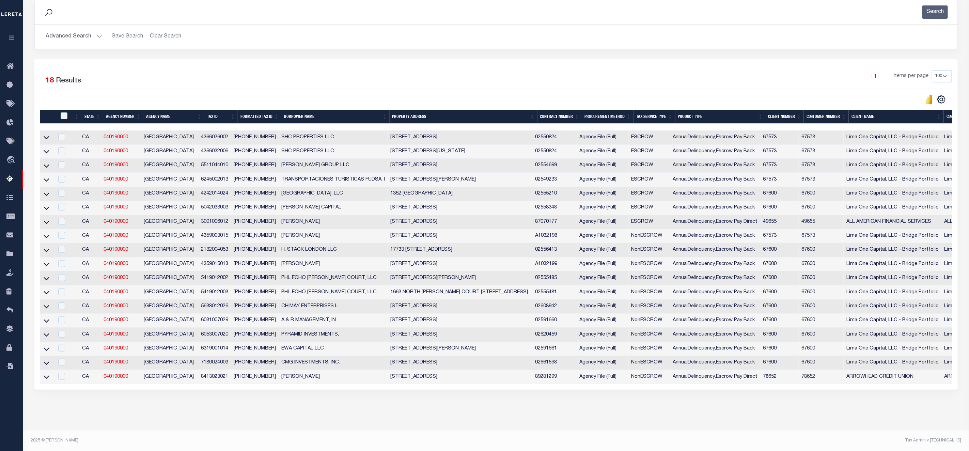
click at [361, 407] on div "Data sync process is currently running, you may face some response delays. Sear…" at bounding box center [496, 190] width 932 height 439
click at [45, 375] on icon at bounding box center [47, 376] width 6 height 7
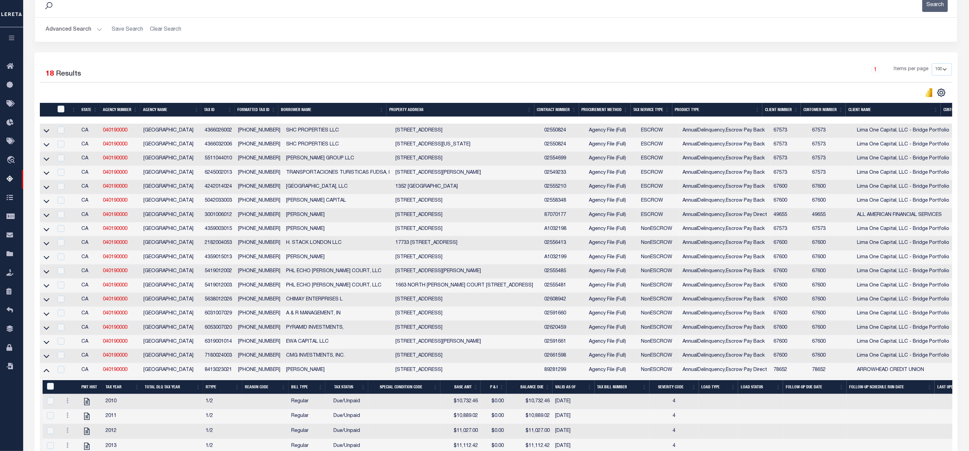
click at [45, 374] on icon at bounding box center [47, 369] width 6 height 7
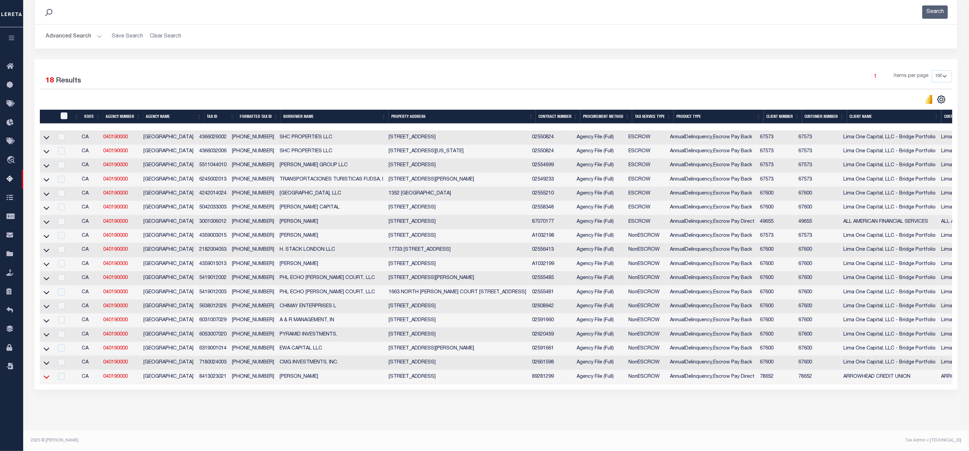
click at [44, 373] on icon at bounding box center [47, 376] width 6 height 7
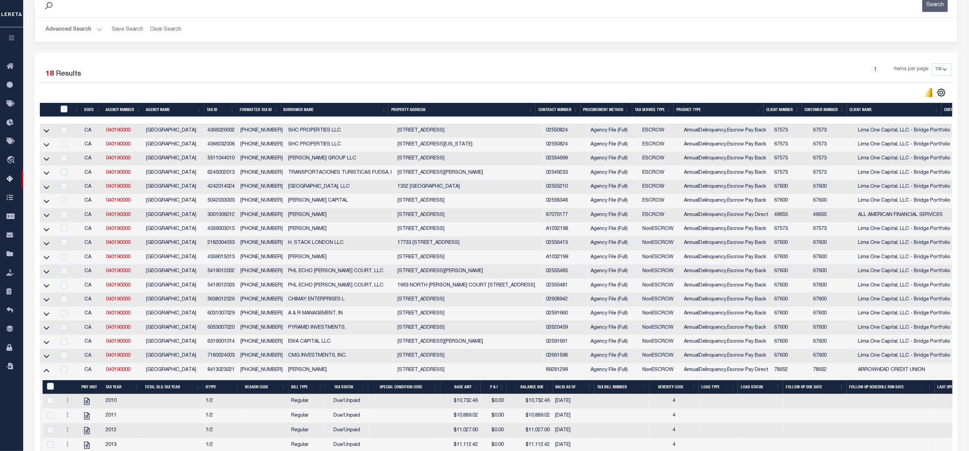
scroll to position [390, 0]
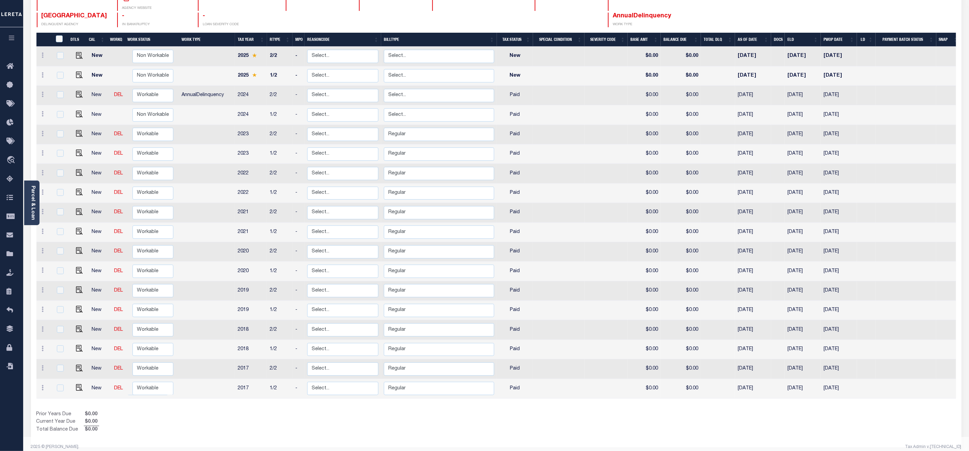
scroll to position [39, 0]
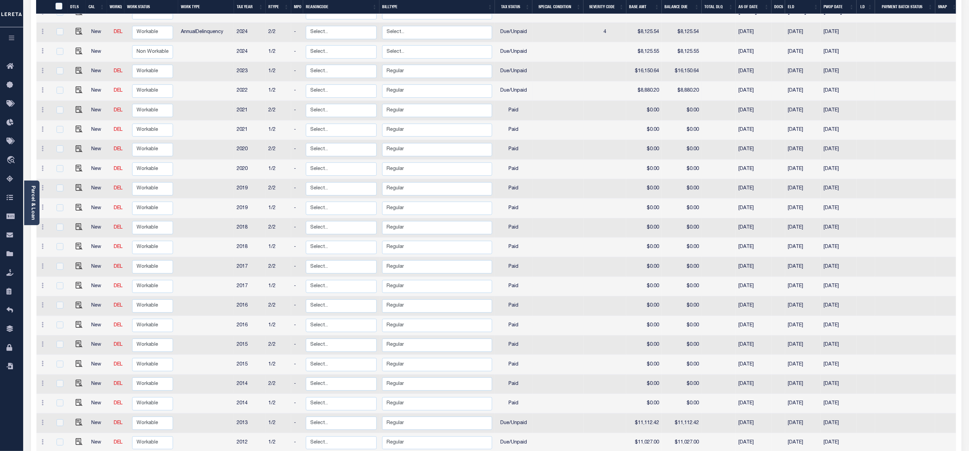
scroll to position [247, 0]
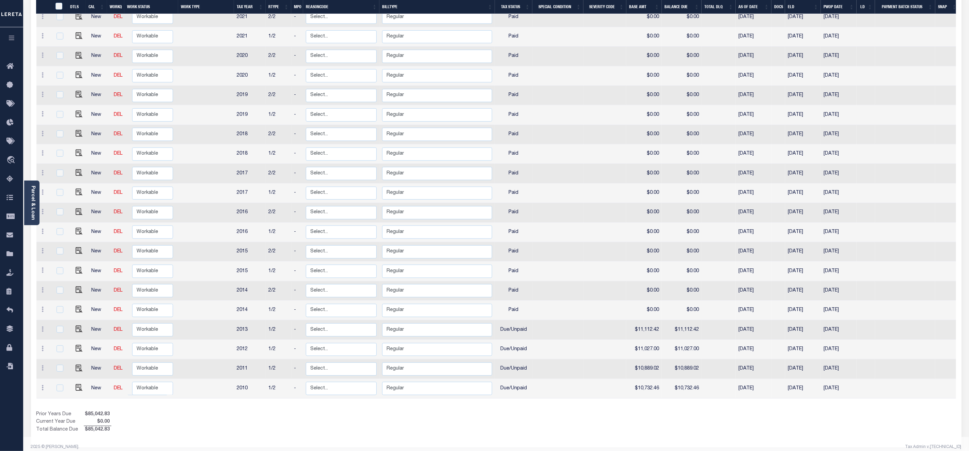
click at [672, 450] on html "Home Payment History Profile Sign out" at bounding box center [484, 105] width 969 height 704
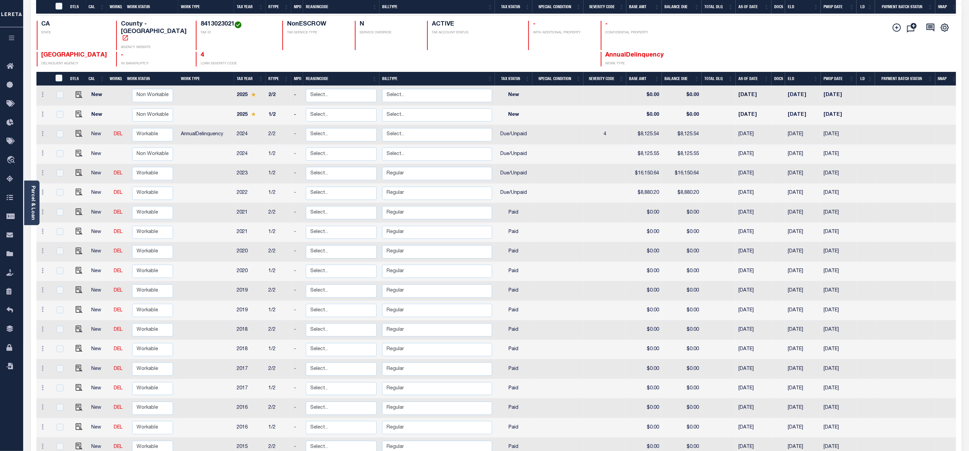
scroll to position [204, 0]
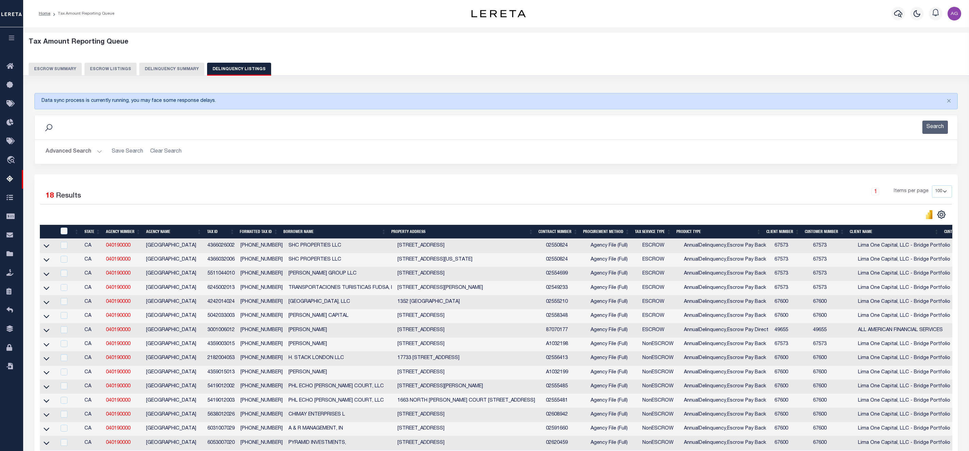
select select "100"
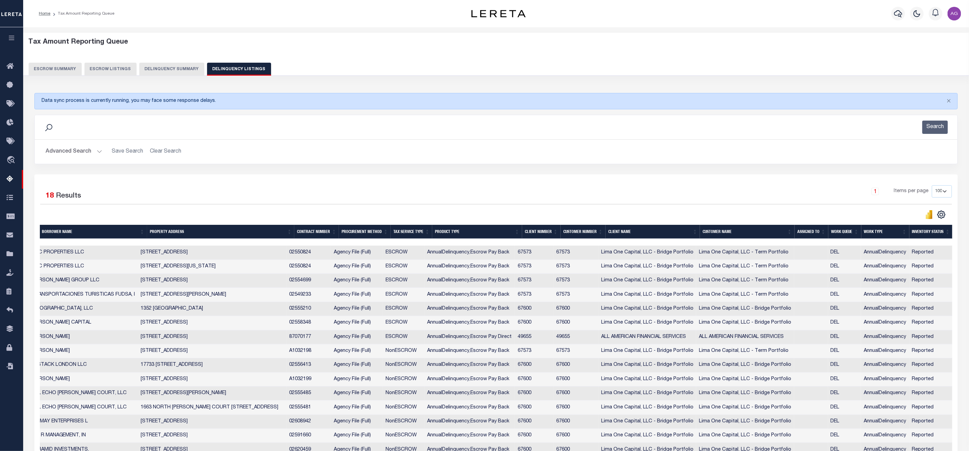
click at [166, 66] on button "Delinquency Summary" at bounding box center [171, 69] width 65 height 13
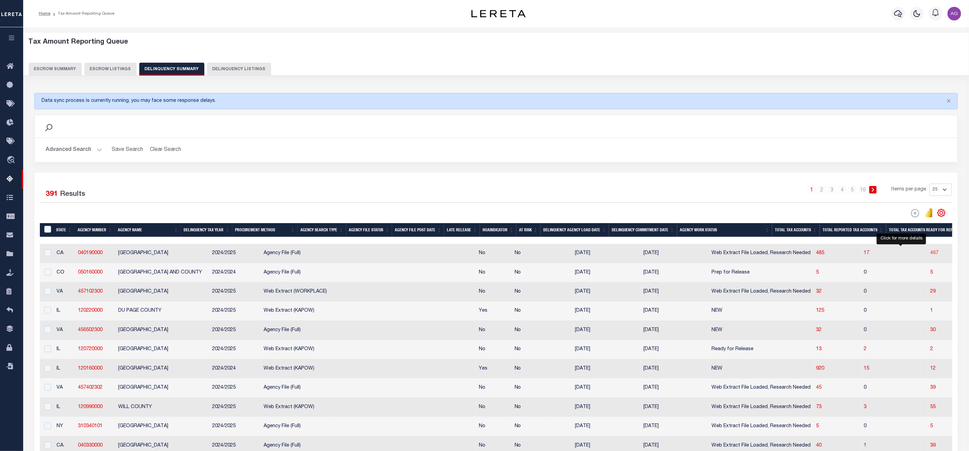
click at [930, 254] on span "467" at bounding box center [934, 253] width 8 height 5
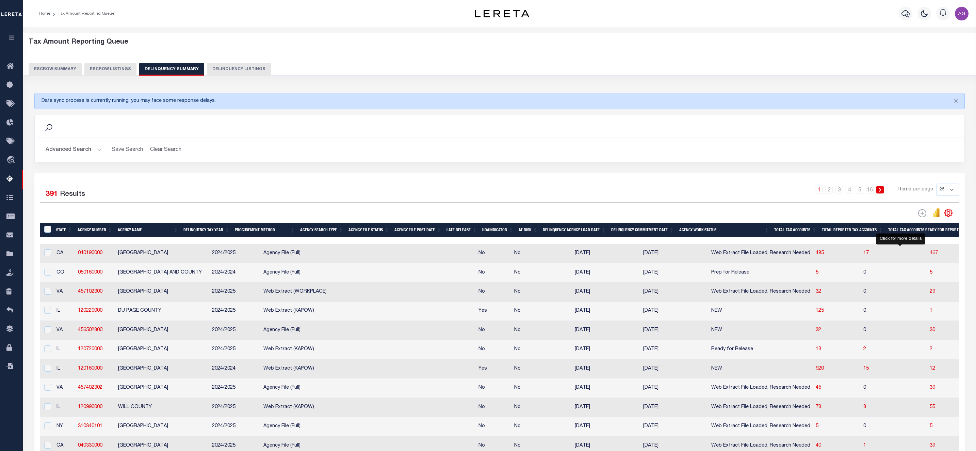
select select "100"
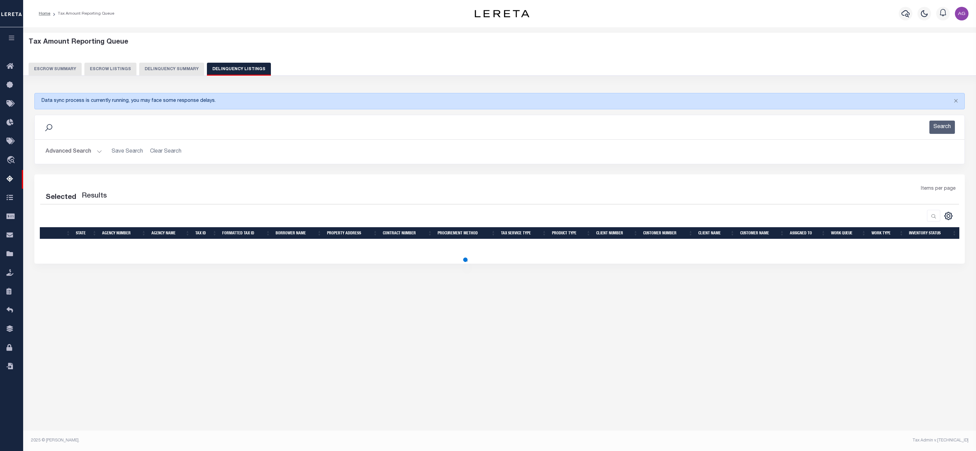
select select "100"
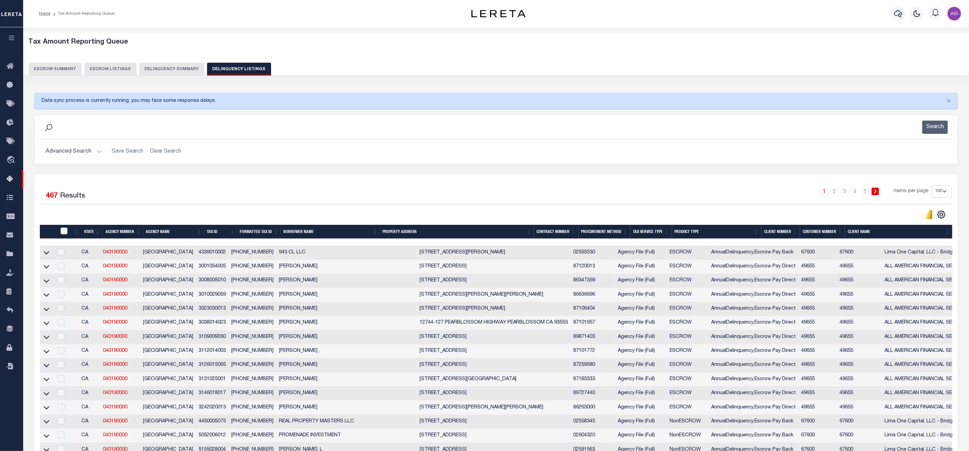
click at [68, 152] on button "Advanced Search" at bounding box center [74, 151] width 57 height 13
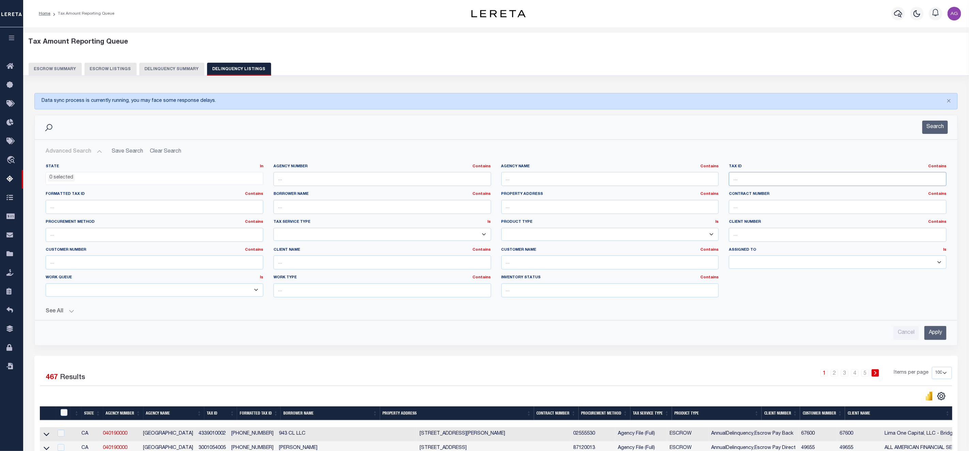
click at [780, 179] on input "text" at bounding box center [838, 179] width 218 height 14
paste input "3038014023"
type input "3038014023"
click at [931, 338] on input "Apply" at bounding box center [935, 333] width 22 height 14
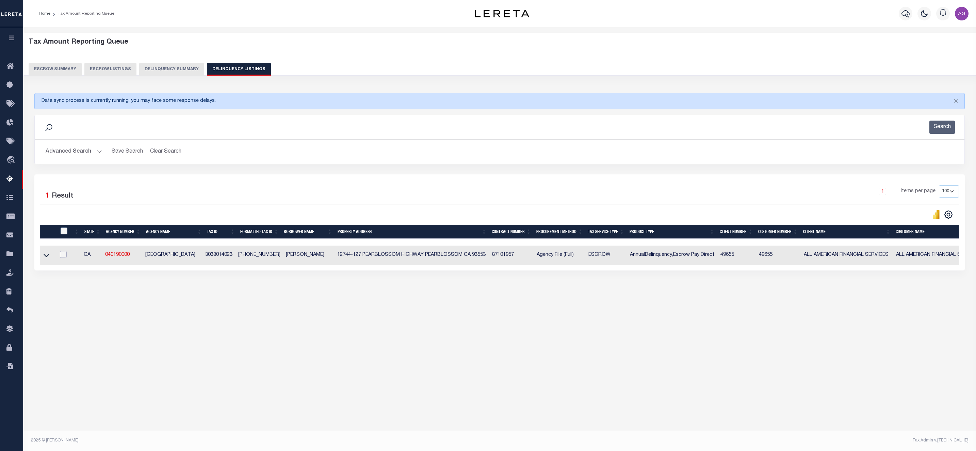
click at [61, 257] on input "checkbox" at bounding box center [63, 254] width 7 height 7
checkbox input "true"
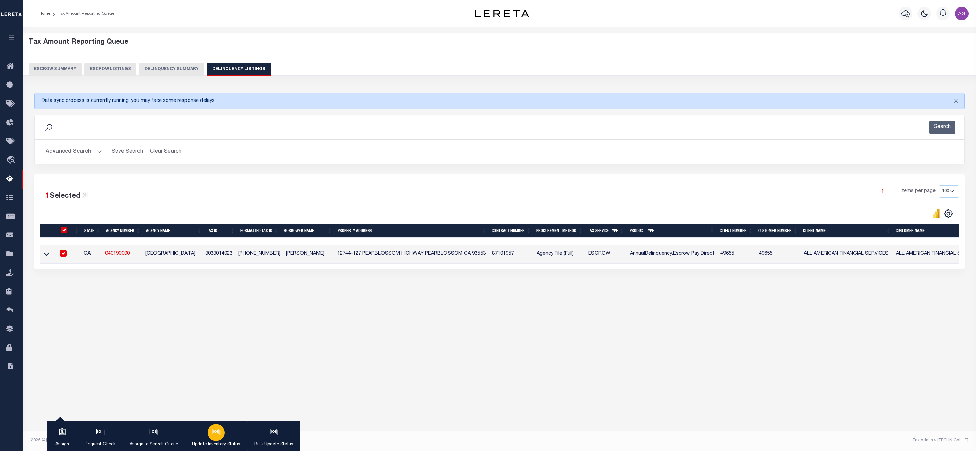
click at [210, 430] on div "button" at bounding box center [216, 432] width 17 height 17
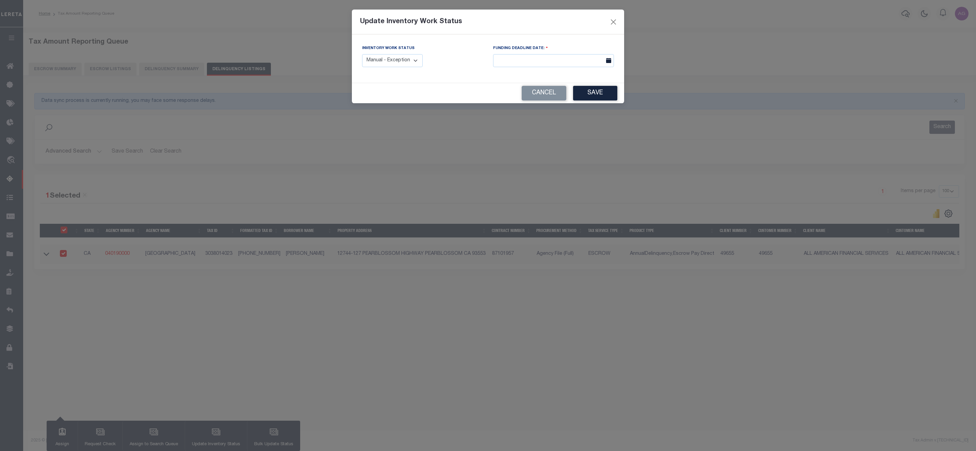
click at [406, 57] on select "Manual - Exception Pended - Awaiting Search Late Add Exception Completed" at bounding box center [392, 60] width 61 height 13
select select "3"
click at [362, 54] on select "Manual - Exception Pended - Awaiting Search Late Add Exception Completed" at bounding box center [392, 60] width 61 height 13
click at [602, 93] on button "Save" at bounding box center [595, 93] width 44 height 15
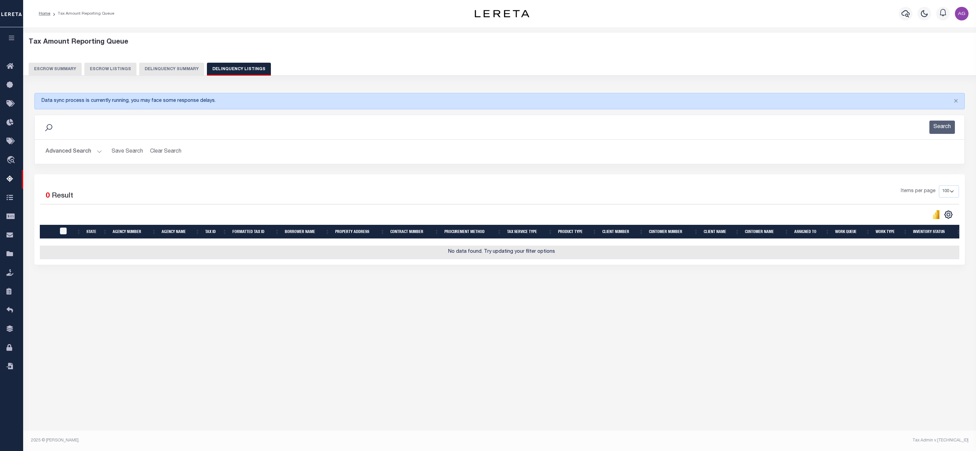
click at [71, 153] on button "Advanced Search" at bounding box center [74, 151] width 57 height 13
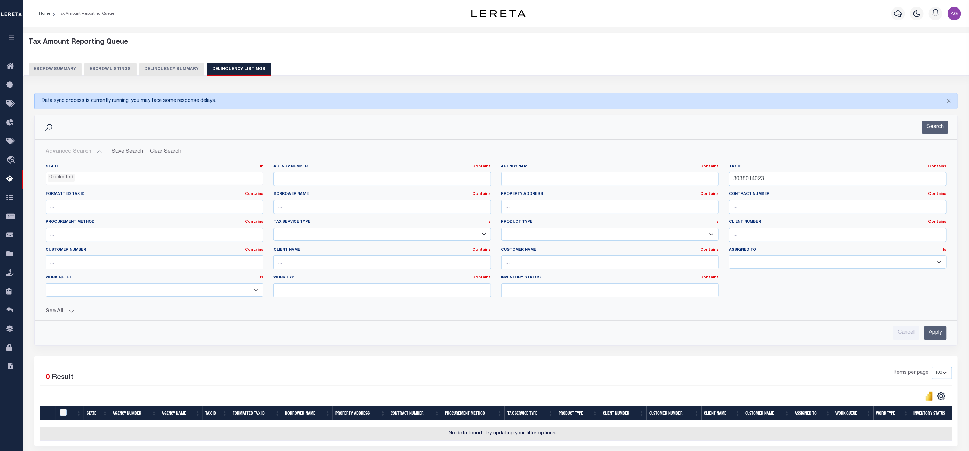
click at [937, 337] on input "Apply" at bounding box center [935, 333] width 22 height 14
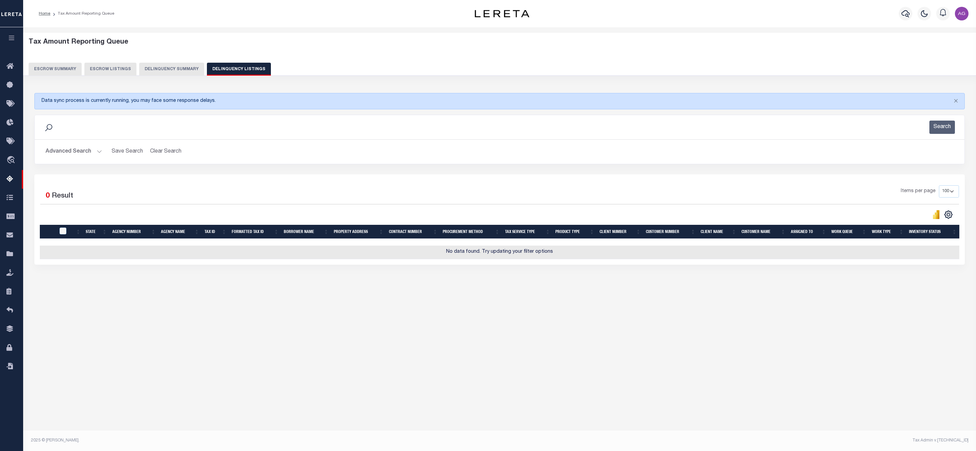
click at [171, 65] on button "Delinquency Summary" at bounding box center [171, 69] width 65 height 13
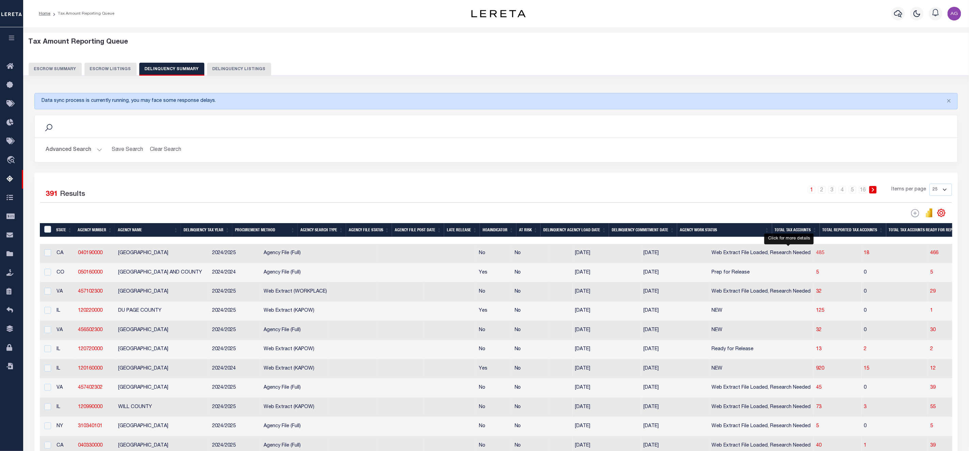
click at [816, 255] on span "485" at bounding box center [820, 253] width 8 height 5
select select "100"
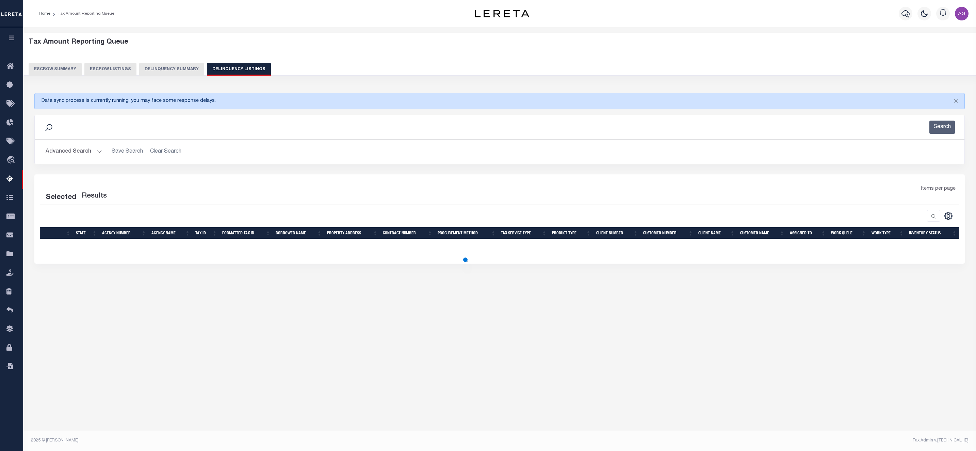
select select "100"
